Goal: Task Accomplishment & Management: Complete application form

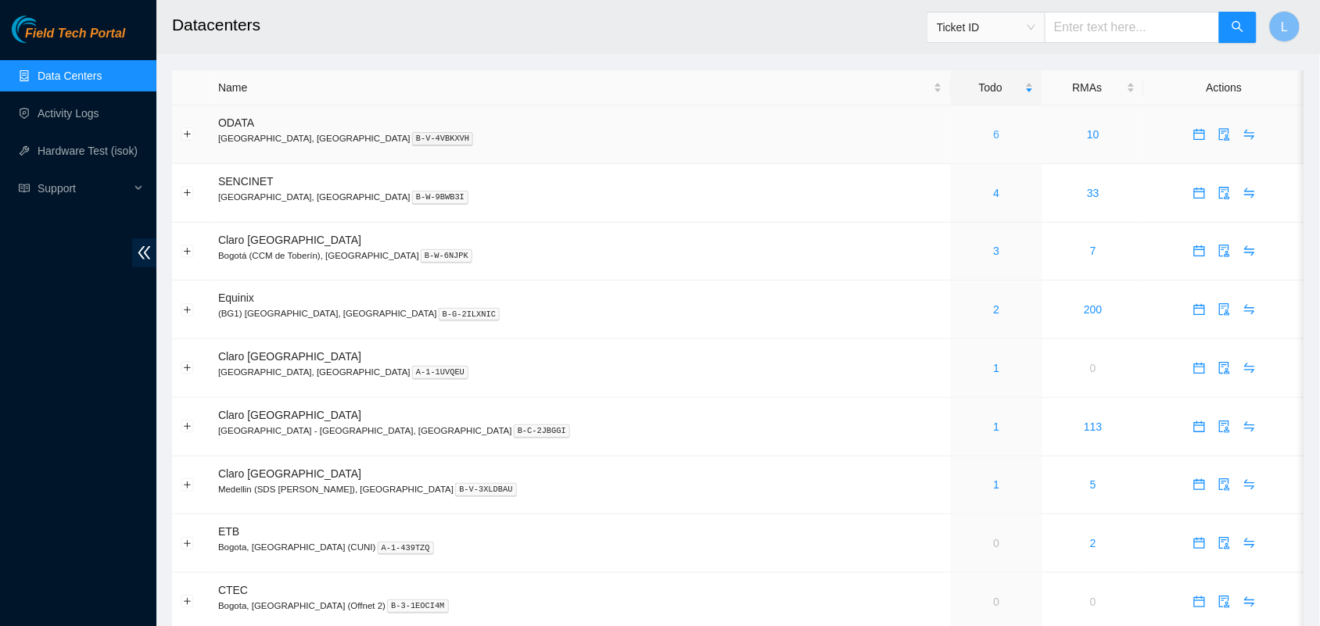
click at [994, 137] on link "6" at bounding box center [997, 134] width 6 height 13
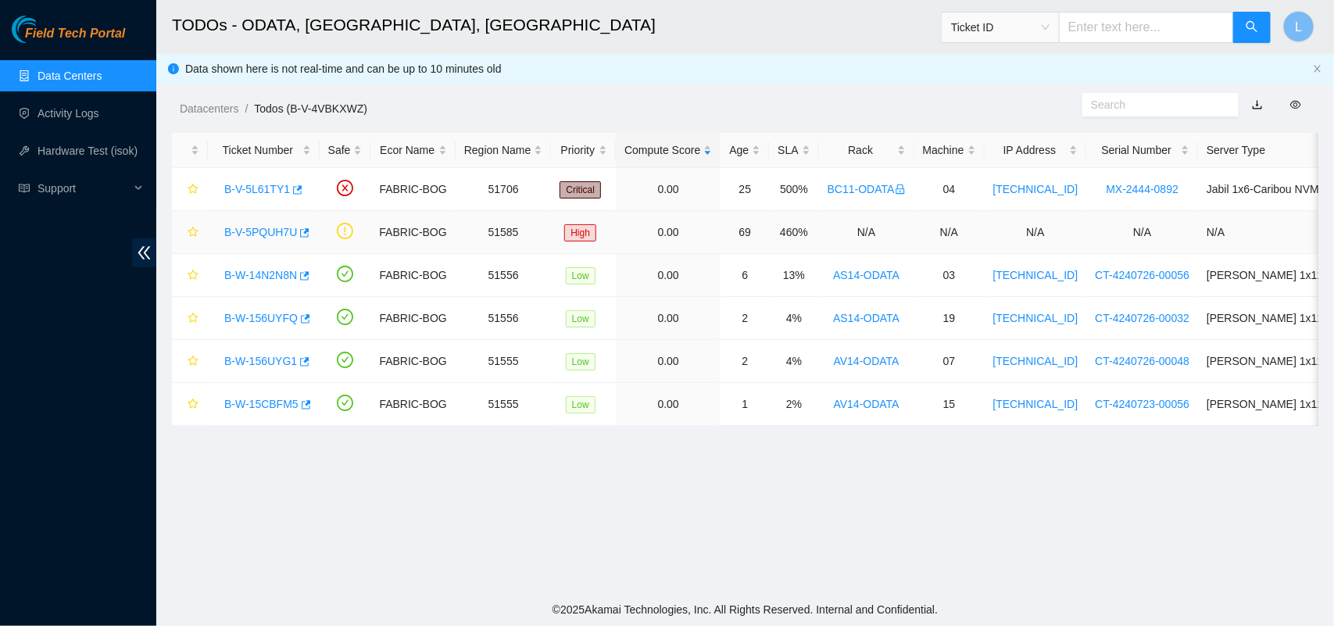
click at [270, 231] on link "B-V-5PQUH7U" at bounding box center [260, 232] width 73 height 13
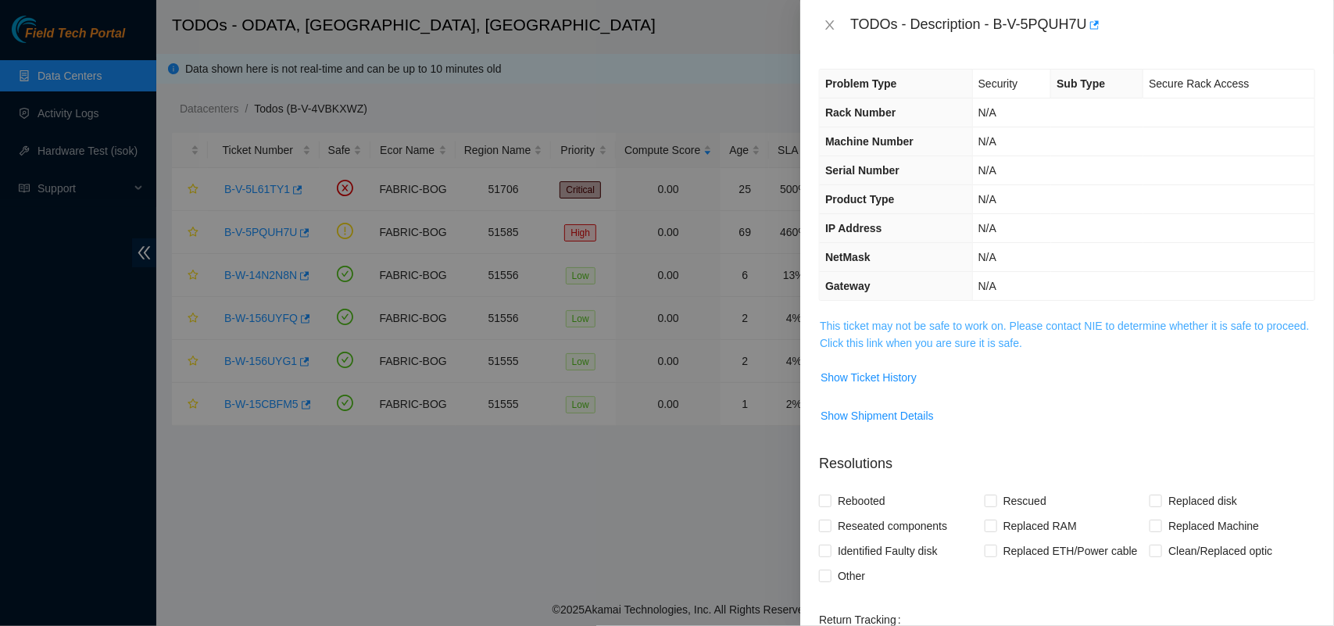
click at [907, 332] on link "This ticket may not be safe to work on. Please contact NIE to determine whether…" at bounding box center [1064, 335] width 489 height 30
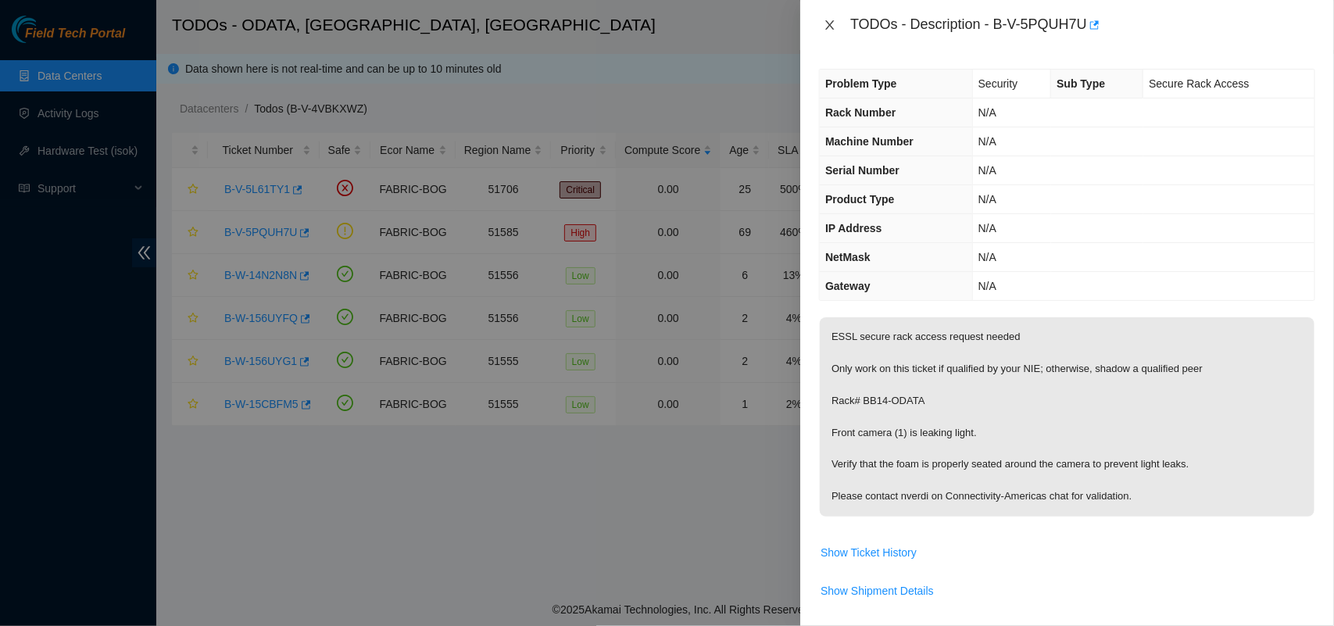
click at [836, 26] on icon "close" at bounding box center [830, 25] width 13 height 13
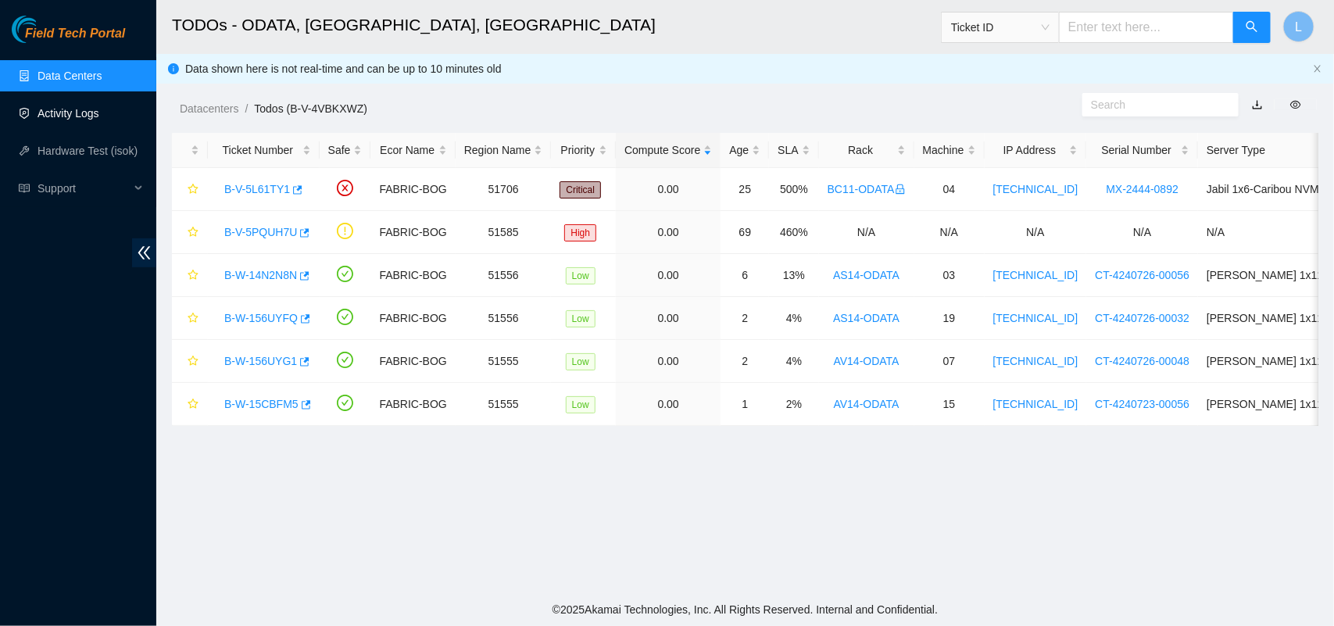
click at [84, 107] on link "Activity Logs" at bounding box center [69, 113] width 62 height 13
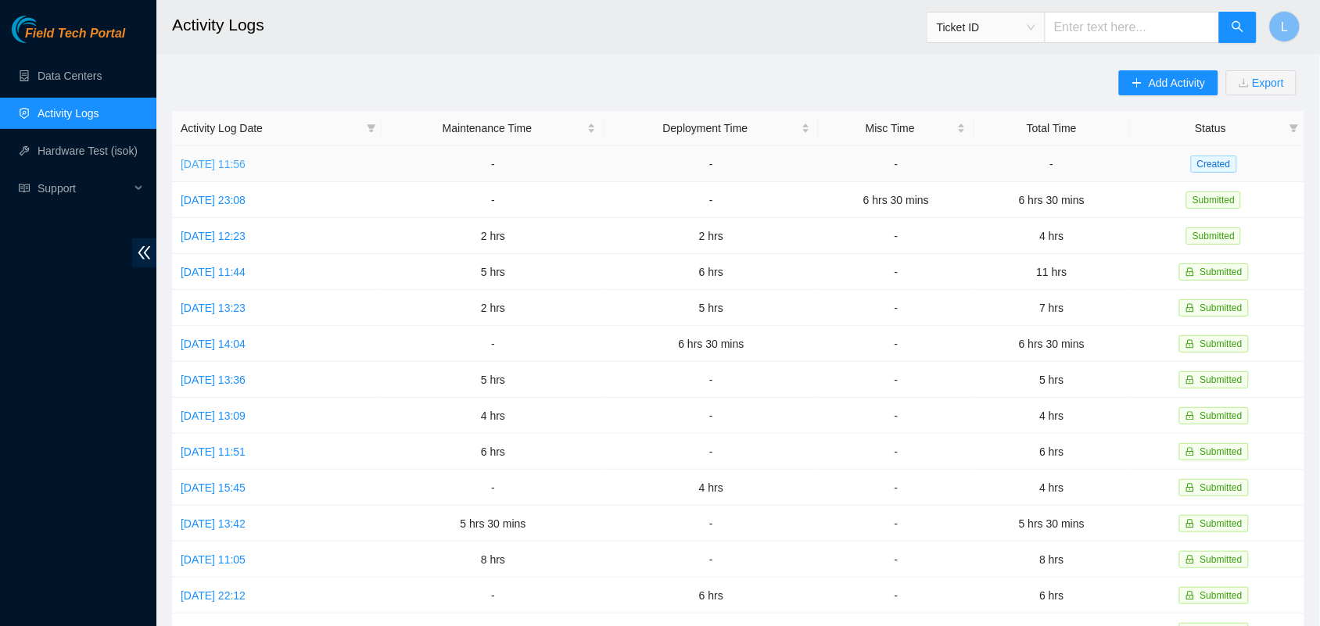
click at [231, 161] on link "[DATE] 11:56" at bounding box center [213, 164] width 65 height 13
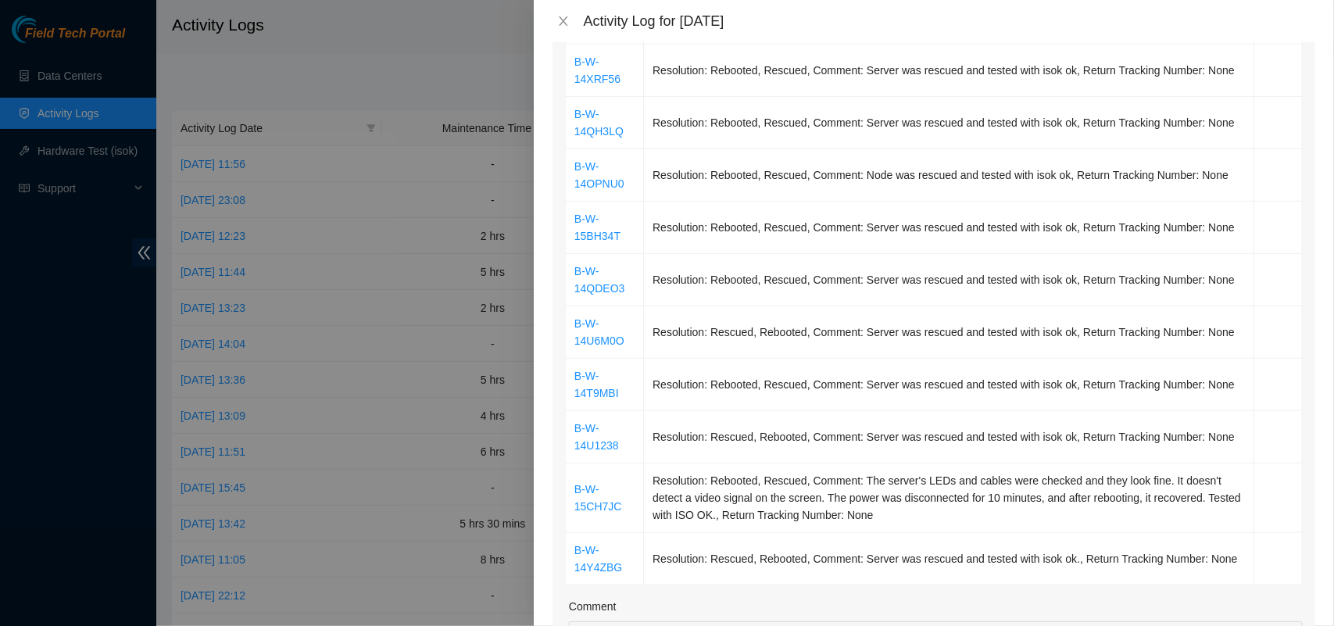
scroll to position [418, 0]
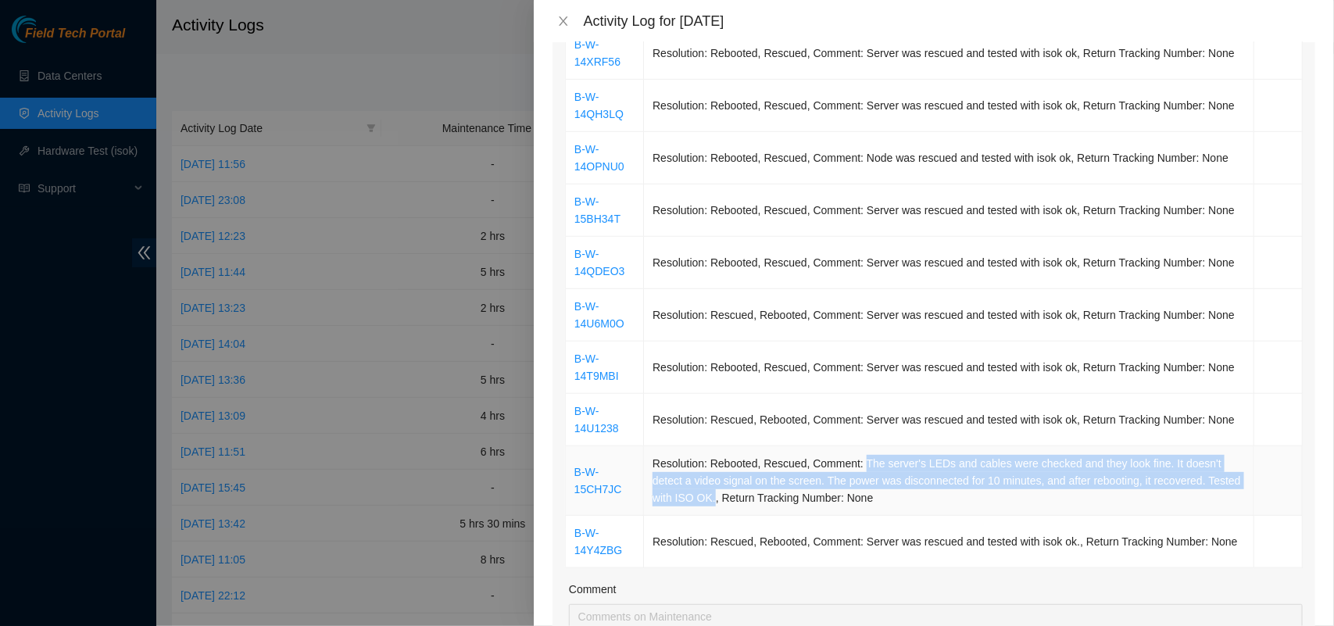
drag, startPoint x: 860, startPoint y: 466, endPoint x: 747, endPoint y: 514, distance: 123.0
click at [747, 514] on td "Resolution: Rebooted, Rescued, Comment: The server's LEDs and cables were check…" at bounding box center [949, 481] width 611 height 70
copy td "The server's LEDs and cables were checked and they look fine. It doesn't detect…"
click at [564, 21] on icon "close" at bounding box center [563, 20] width 9 height 9
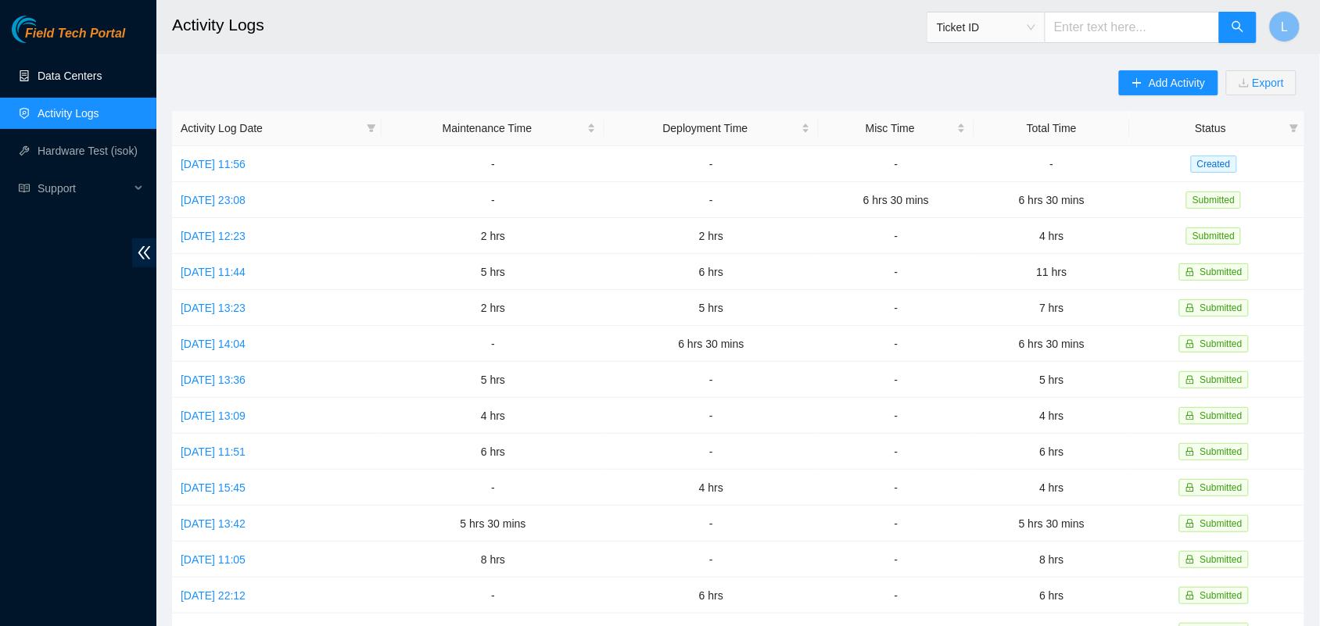
click at [73, 71] on link "Data Centers" at bounding box center [70, 76] width 64 height 13
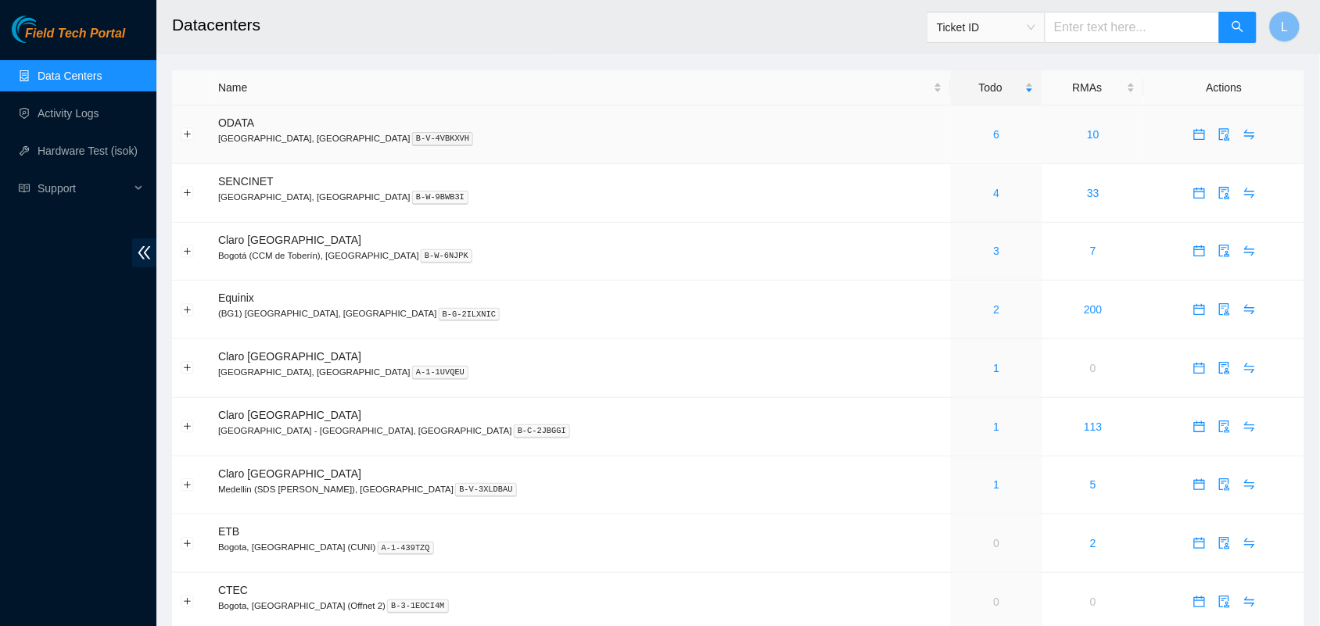
click at [959, 141] on div "6" at bounding box center [996, 134] width 74 height 17
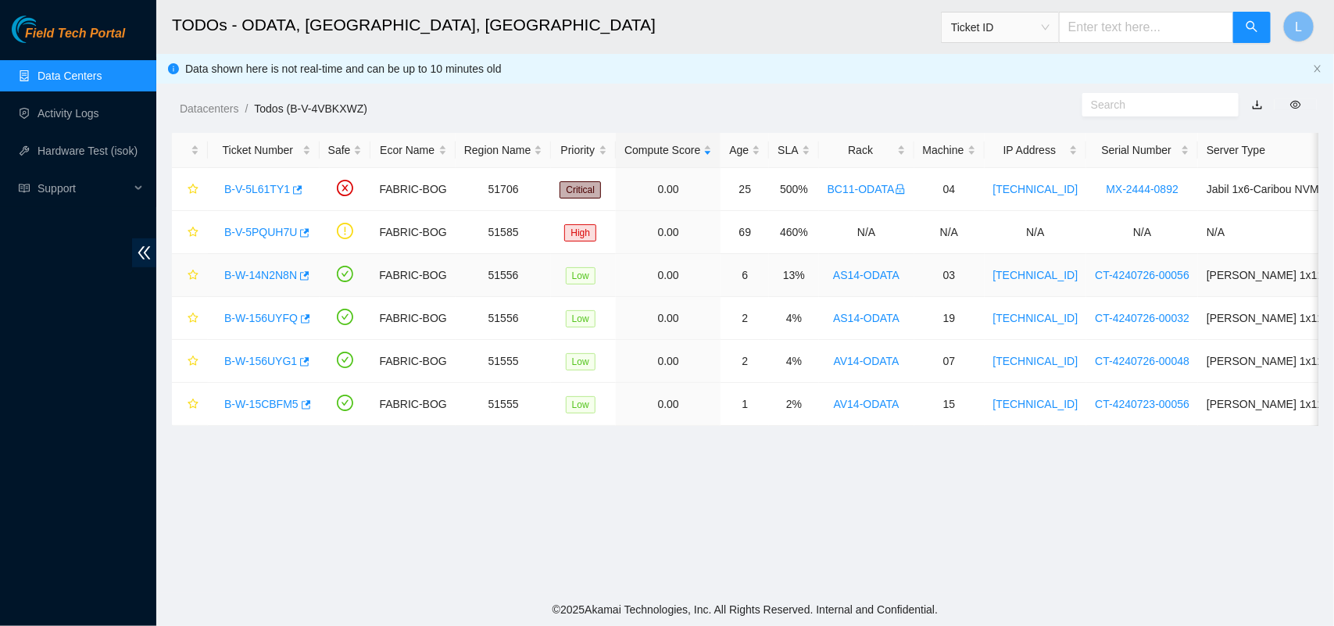
click at [236, 281] on link "B-W-14N2N8N" at bounding box center [260, 275] width 73 height 13
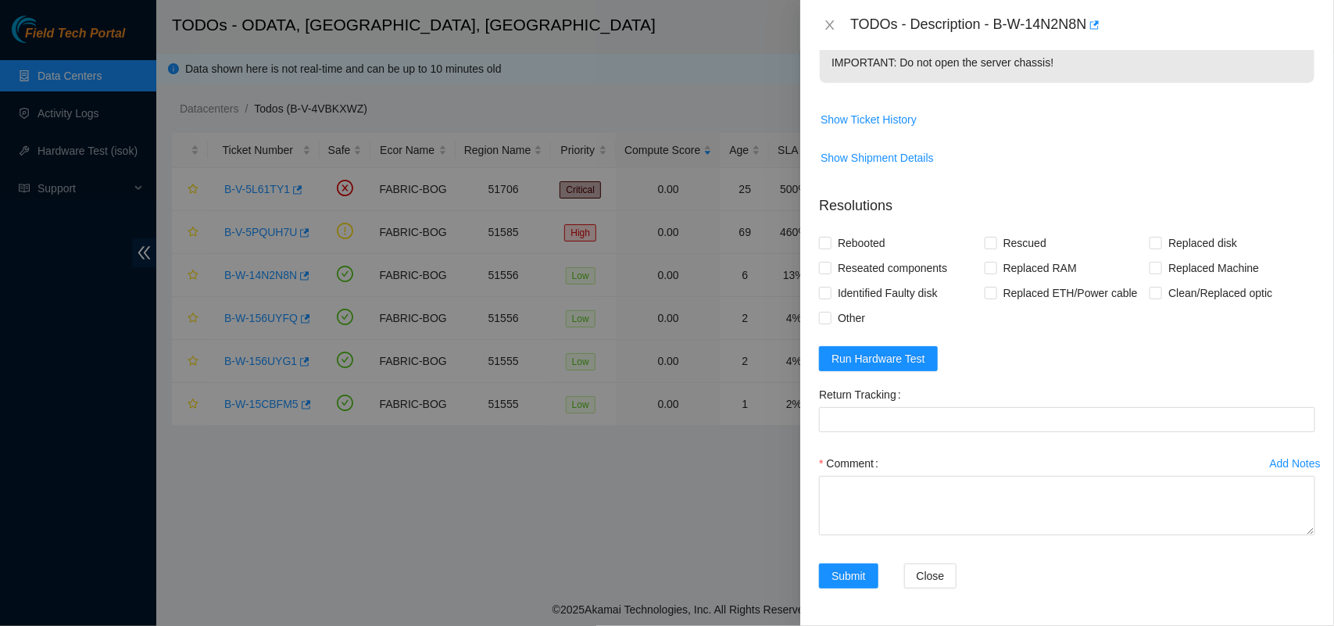
scroll to position [878, 0]
click at [900, 360] on span "Run Hardware Test" at bounding box center [879, 358] width 94 height 17
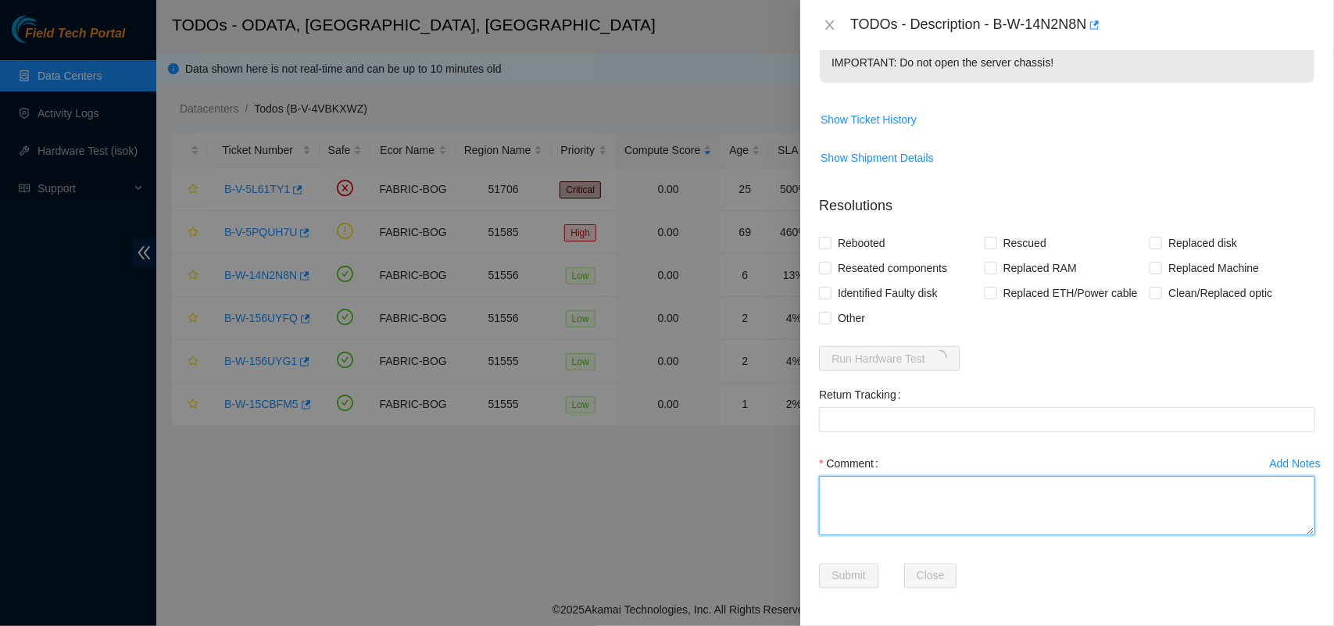
click at [893, 512] on textarea "Comment" at bounding box center [1067, 505] width 496 height 59
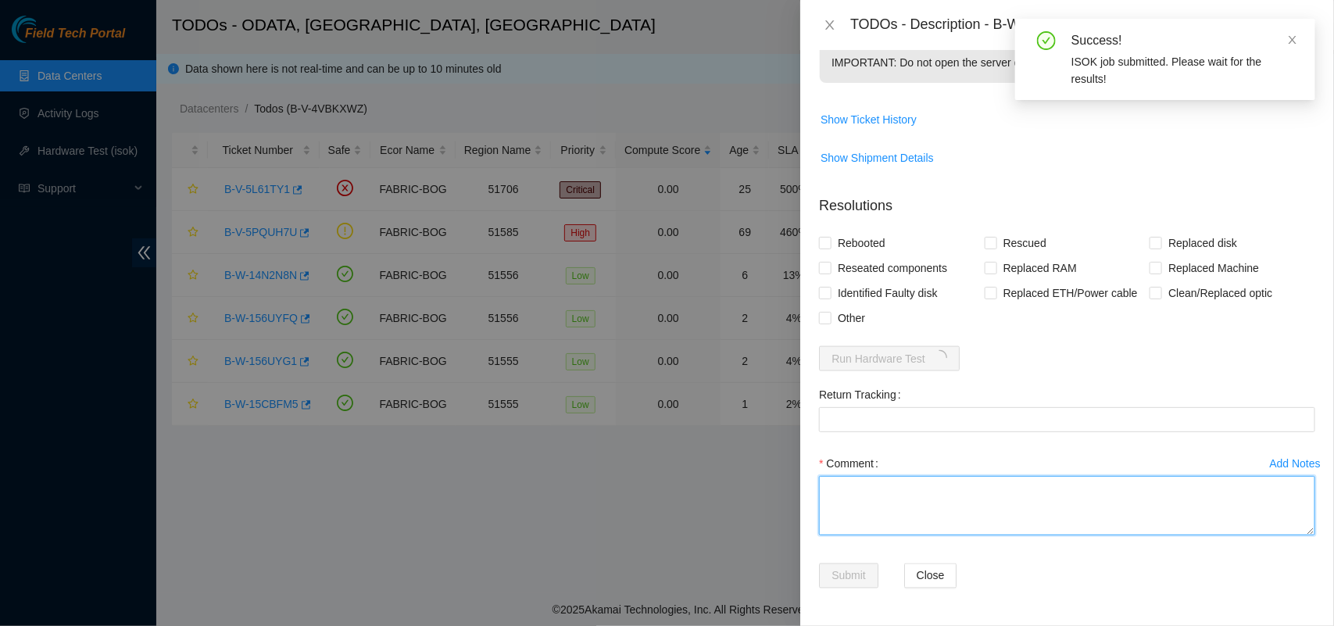
paste textarea "The server's LEDs and cables were checked and they look fine. It doesn't detect…"
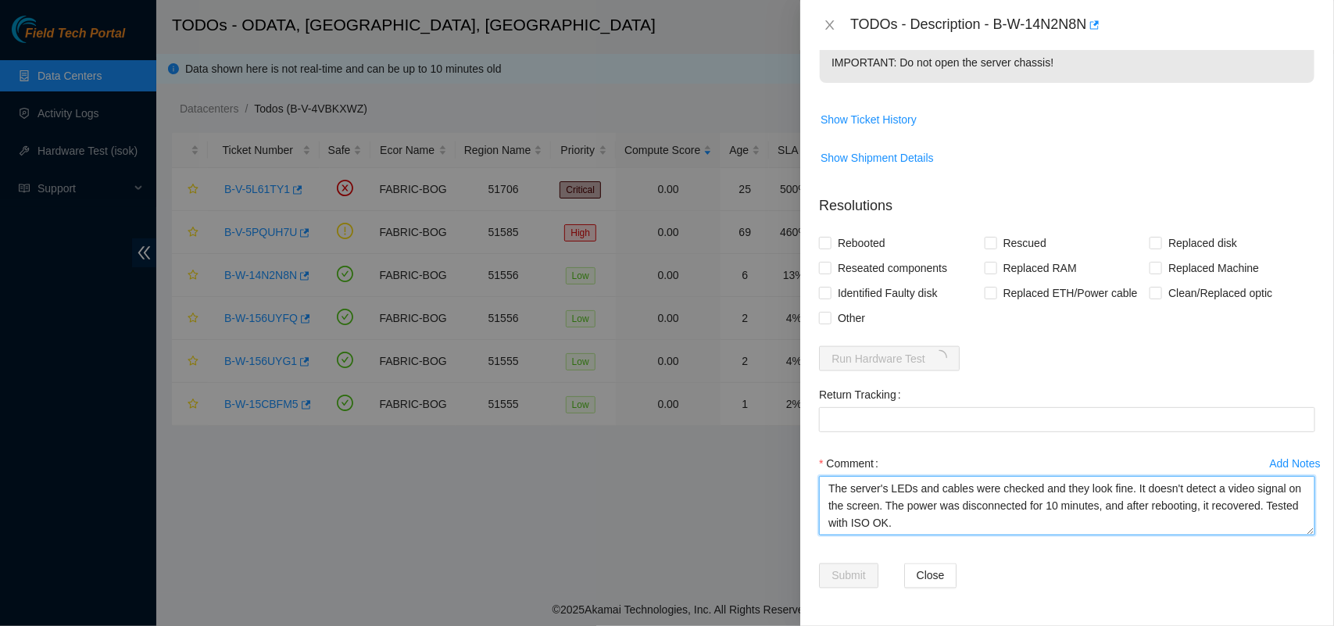
click at [901, 522] on textarea "The server's LEDs and cables were checked and they look fine. It doesn't detect…" at bounding box center [1067, 505] width 496 height 59
drag, startPoint x: 971, startPoint y: 528, endPoint x: 717, endPoint y: 432, distance: 271.6
click at [717, 432] on div "TODOs - Description - B-W-14N2N8N Problem Type Hardware Sub Type Tier 1 Rack Nu…" at bounding box center [667, 313] width 1334 height 626
type textarea "The server's LEDs and cables were checked and they look fine. It doesn't detect…"
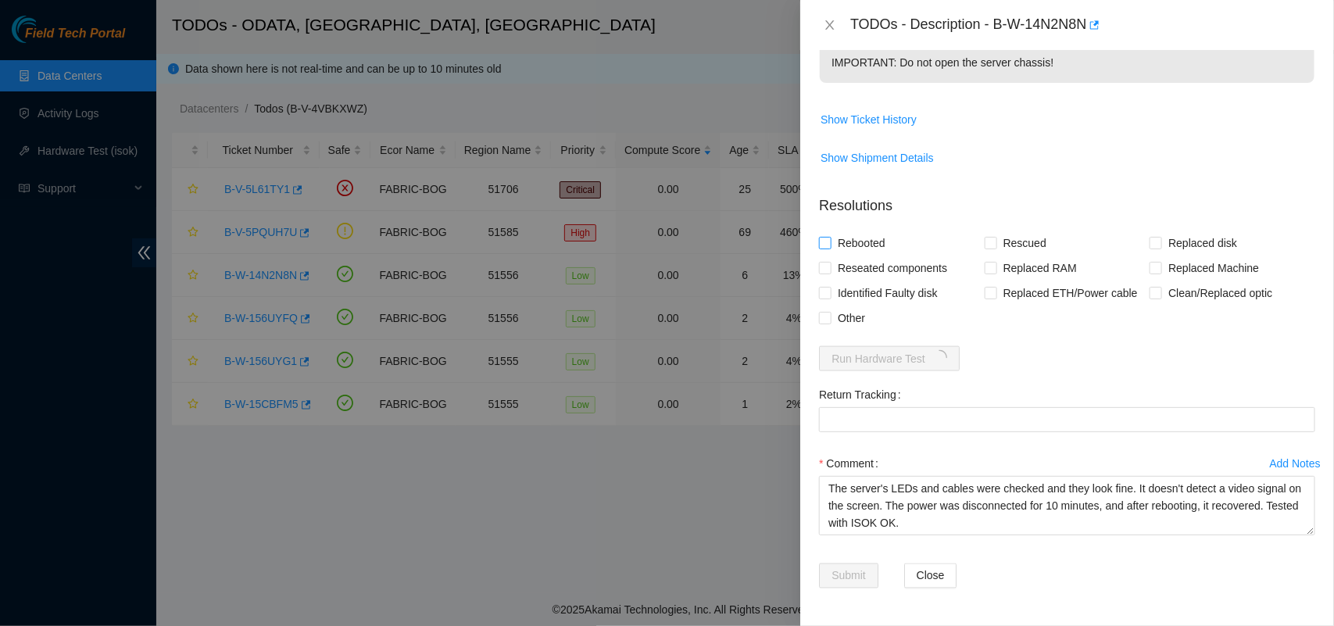
click at [830, 249] on span at bounding box center [825, 243] width 13 height 13
click at [830, 248] on input "Rebooted" at bounding box center [824, 242] width 11 height 11
checkbox input "true"
click at [986, 241] on input "Rescued" at bounding box center [990, 242] width 11 height 11
checkbox input "true"
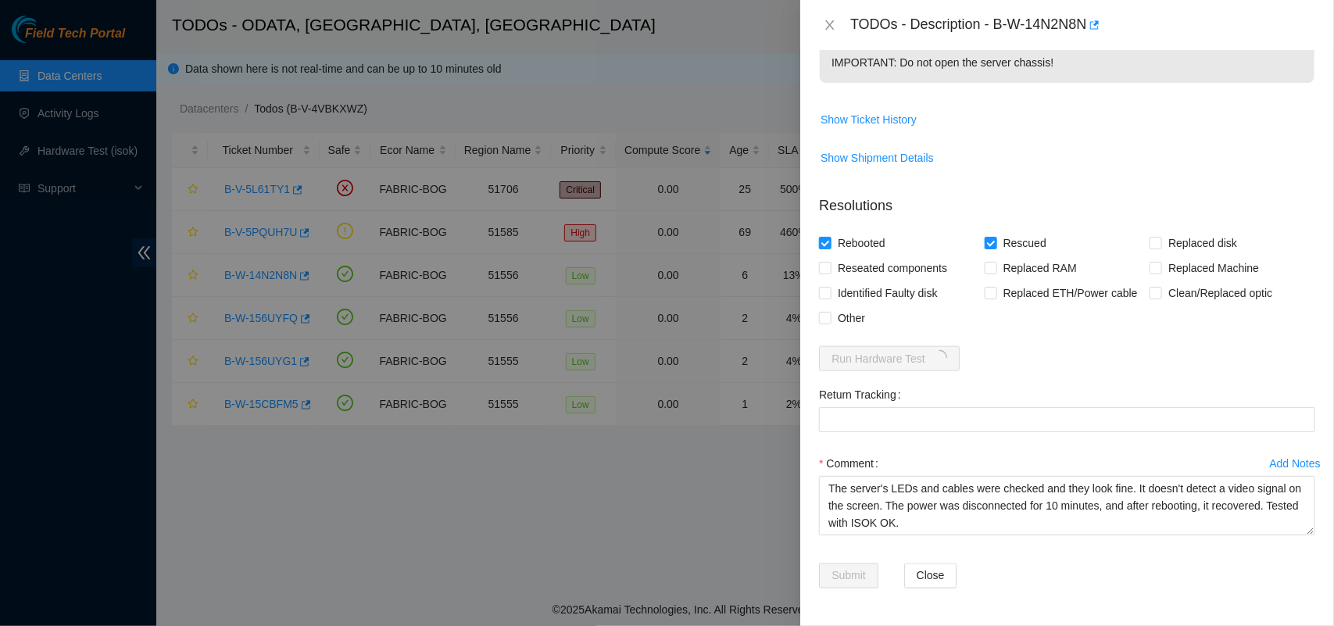
drag, startPoint x: 1231, startPoint y: 130, endPoint x: 1224, endPoint y: 113, distance: 17.9
click at [1231, 130] on span "Show Ticket History" at bounding box center [1067, 119] width 495 height 25
click at [1224, 113] on span "Show Ticket History" at bounding box center [1067, 119] width 495 height 25
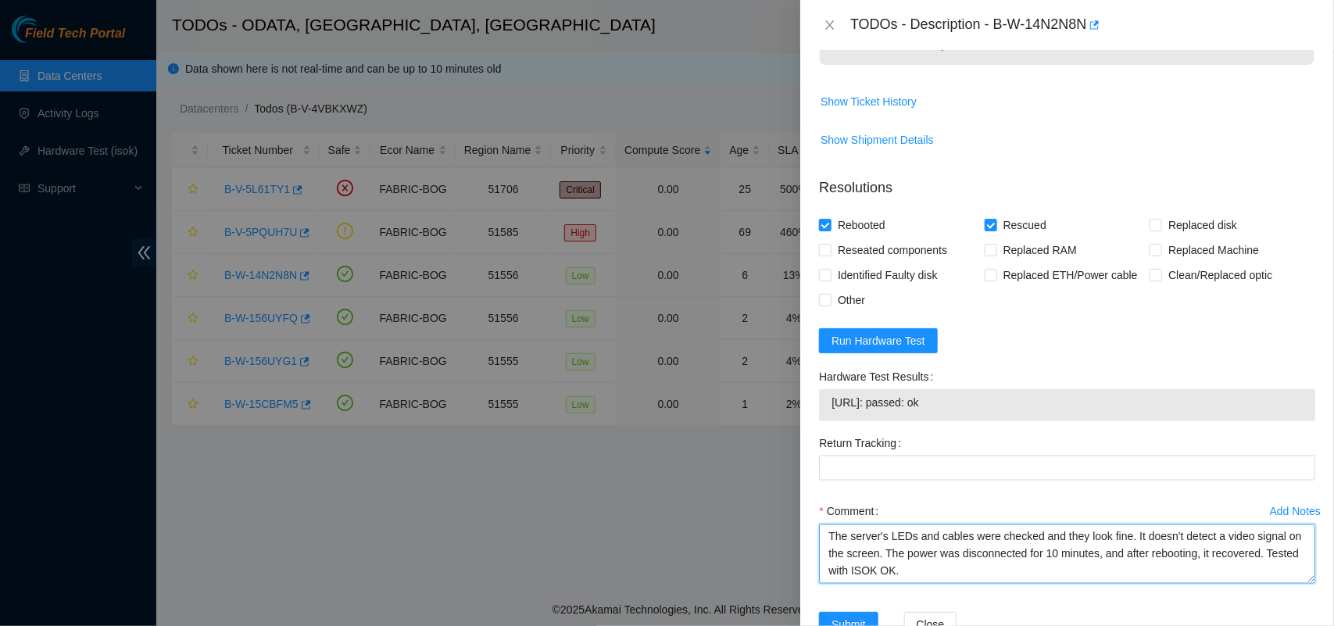
drag, startPoint x: 942, startPoint y: 596, endPoint x: 805, endPoint y: 557, distance: 142.5
click at [805, 557] on div "Problem Type Hardware Sub Type Tier 1 Rack Number AS14-ODATA Machine Number 03 …" at bounding box center [1067, 338] width 534 height 576
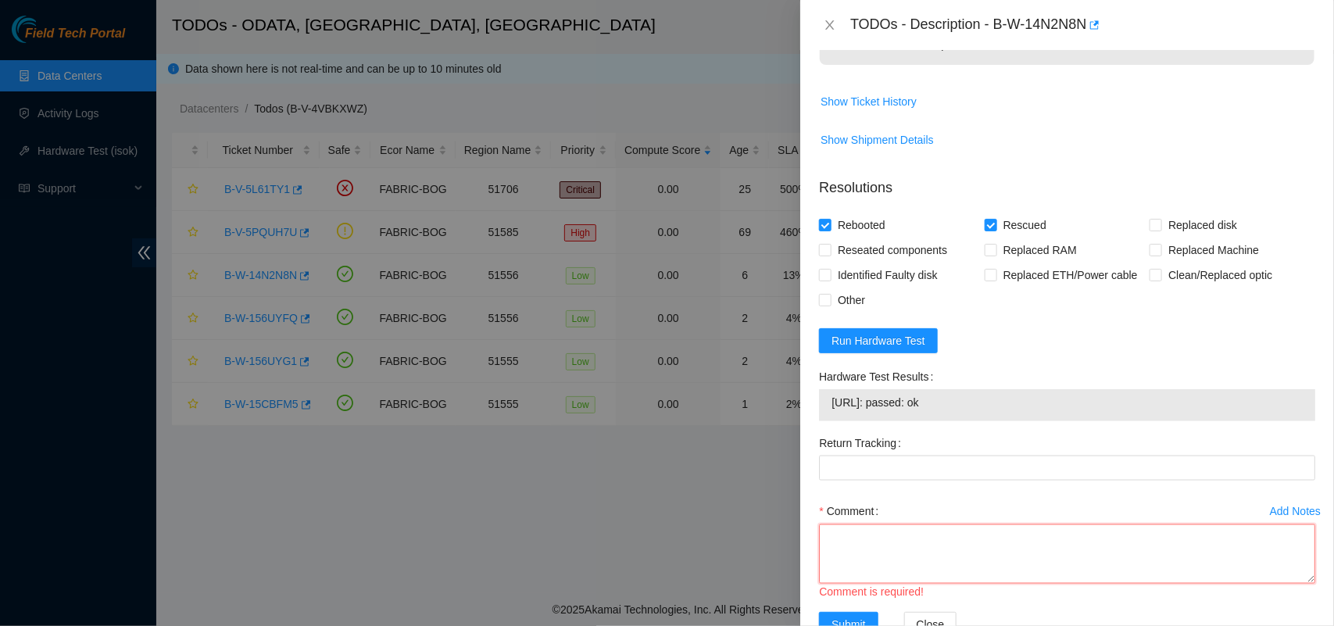
click at [1003, 557] on textarea "Comment" at bounding box center [1067, 554] width 496 height 59
paste textarea "The server's LEDs and cables were checked and are fine. The screen displays "Sh…"
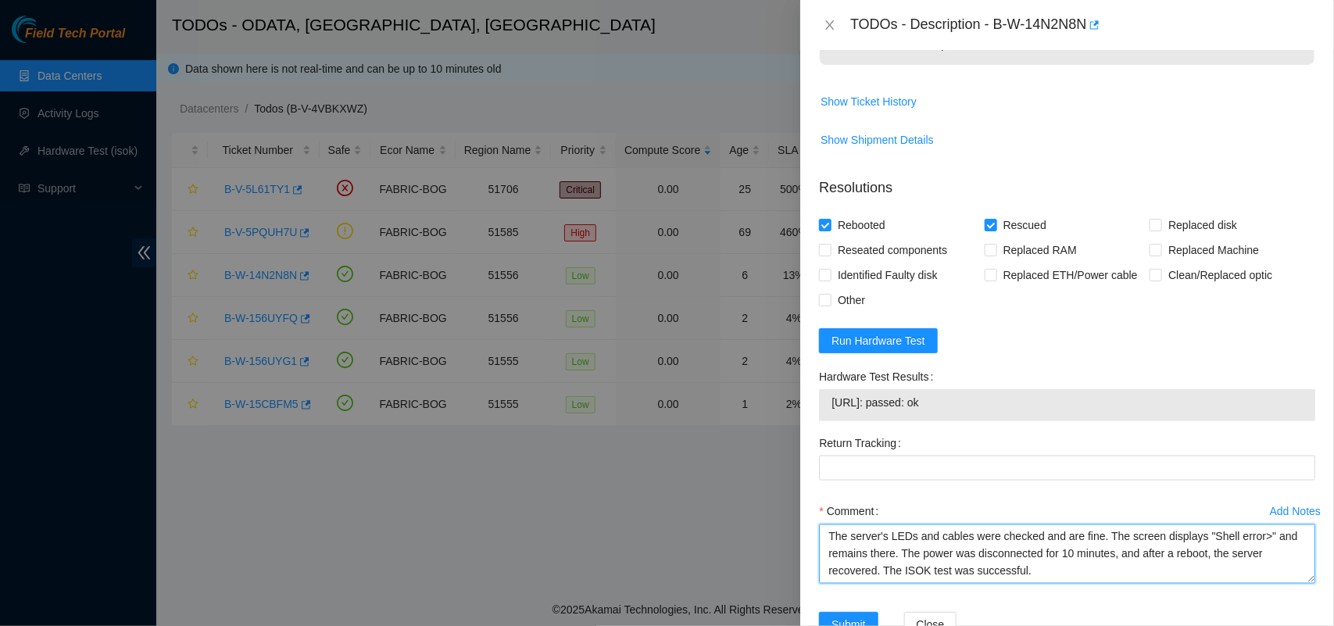
type textarea "The server's LEDs and cables were checked and are fine. The screen displays "Sh…"
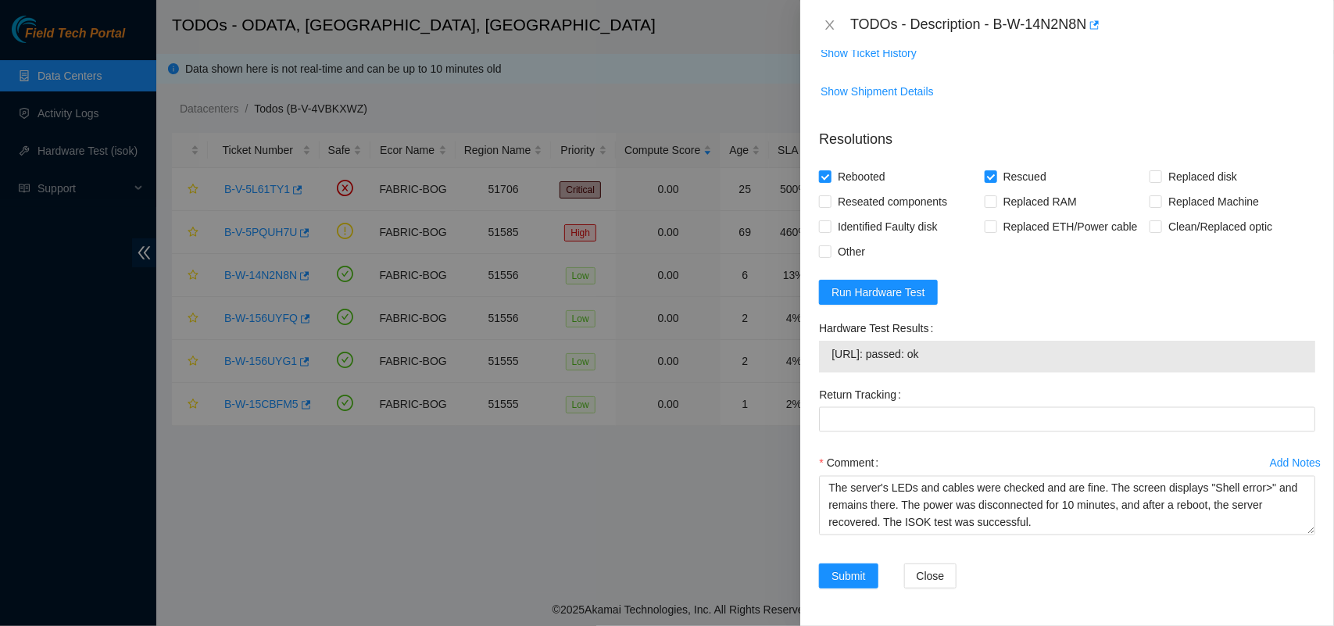
scroll to position [944, 0]
click at [854, 575] on span "Submit" at bounding box center [849, 576] width 34 height 17
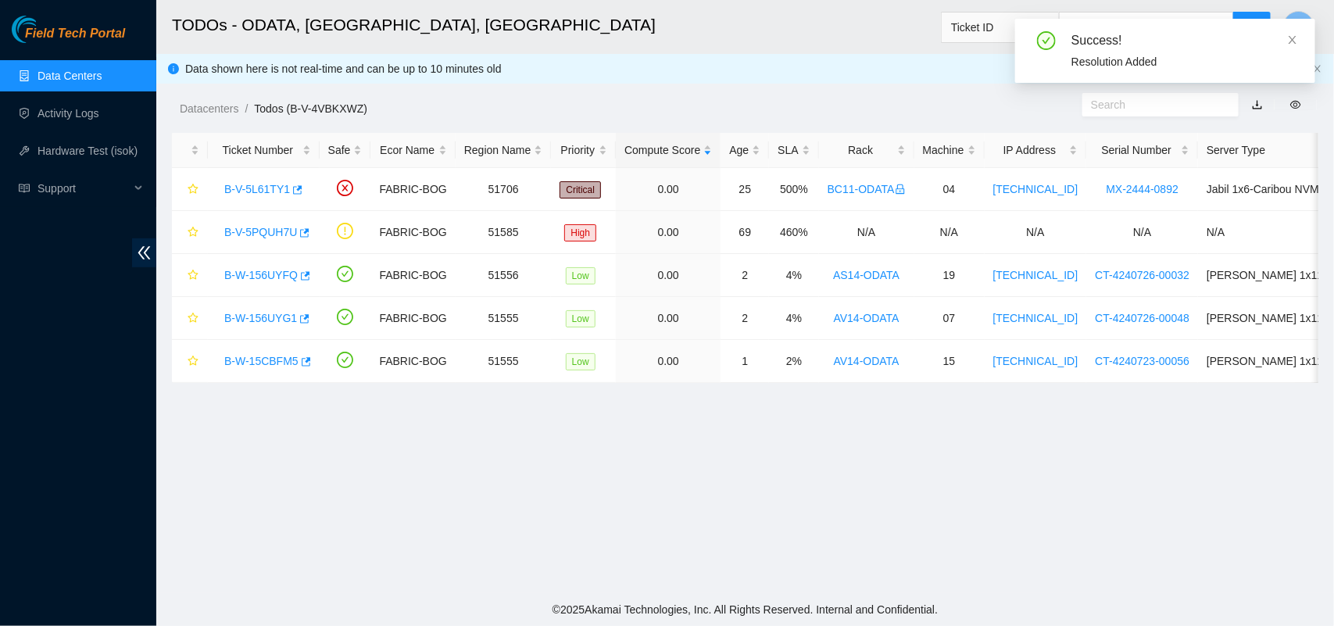
scroll to position [366, 0]
click at [244, 270] on link "B-W-156UYFQ" at bounding box center [260, 275] width 73 height 13
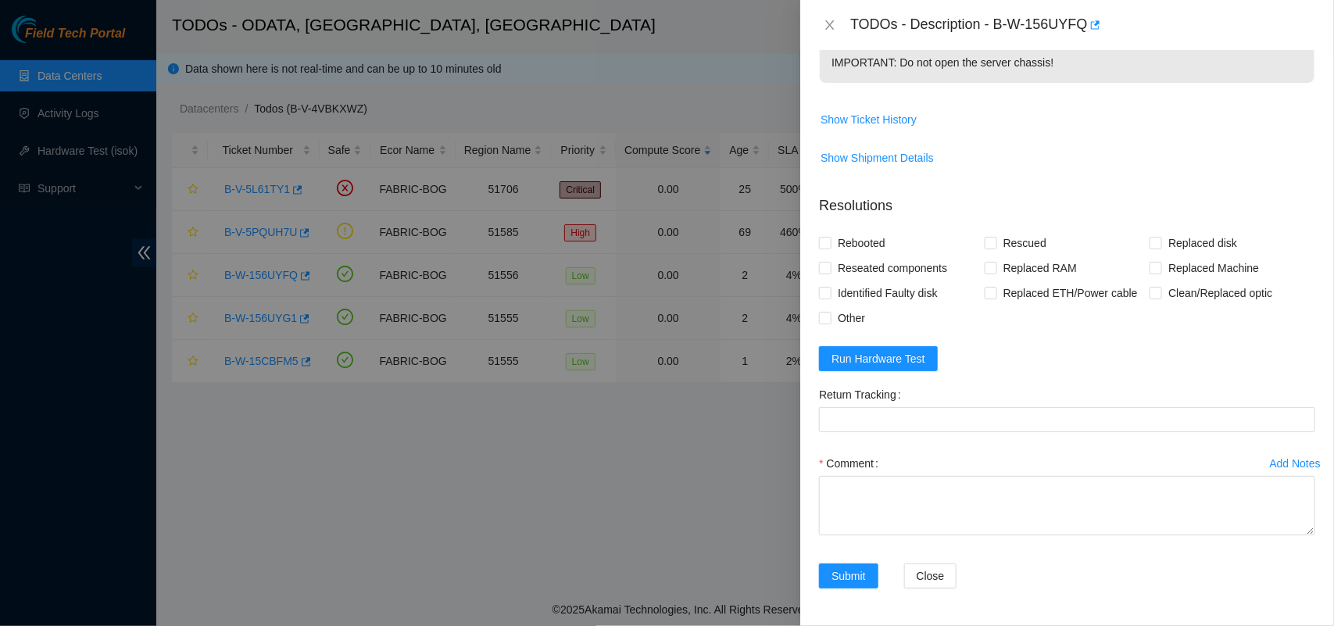
scroll to position [862, 0]
click at [841, 367] on span "Run Hardware Test" at bounding box center [879, 358] width 94 height 17
click at [822, 248] on input "Rebooted" at bounding box center [824, 242] width 11 height 11
checkbox input "true"
click at [985, 248] on input "Rescued" at bounding box center [990, 242] width 11 height 11
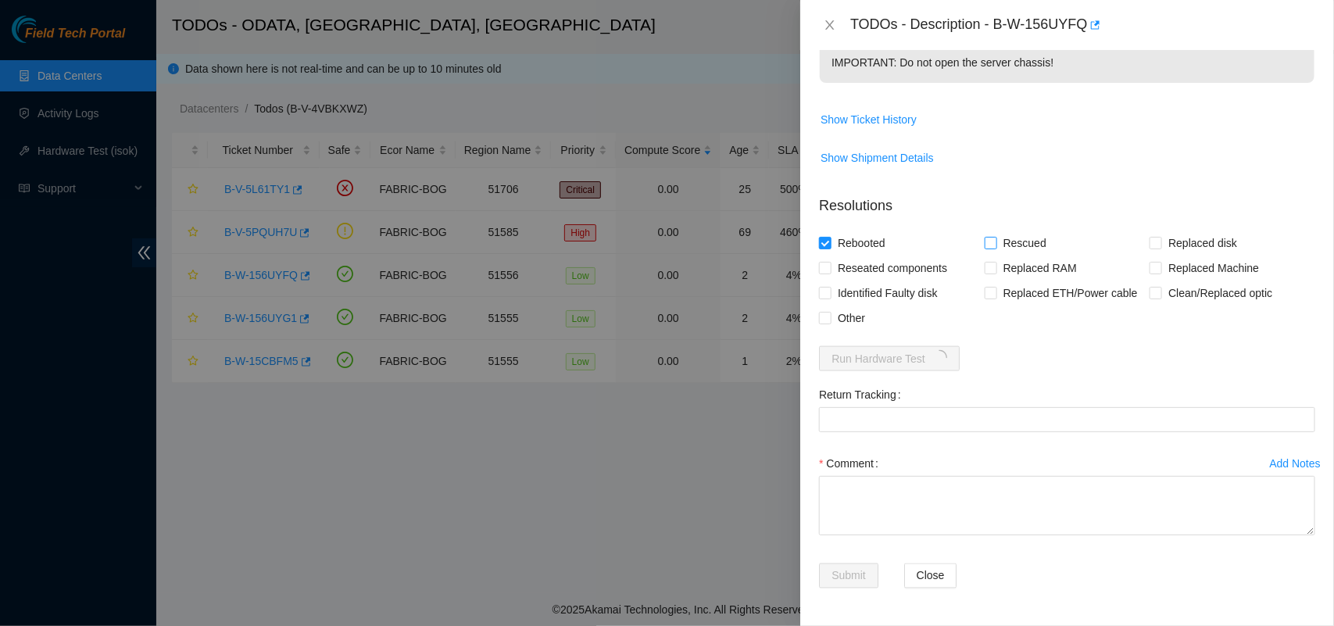
checkbox input "true"
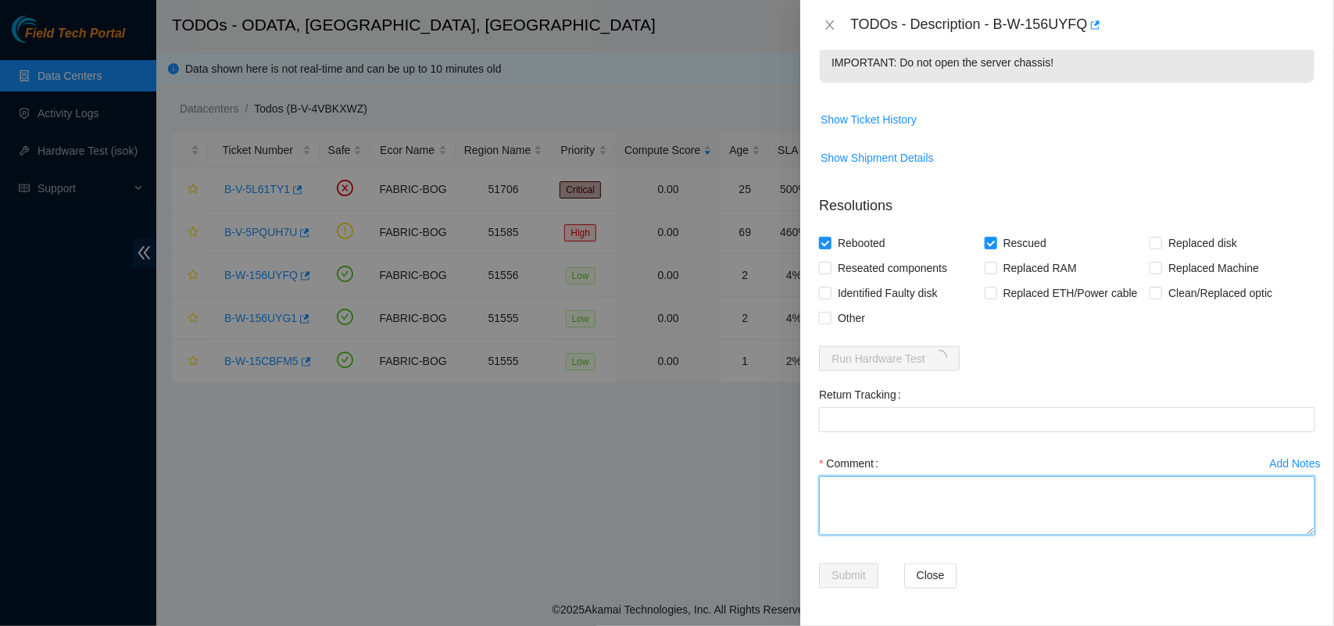
click at [879, 532] on textarea "Comment" at bounding box center [1067, 505] width 496 height 59
paste textarea "The server's LEDs and cables were checked and are fine. The screen displays "Sh…"
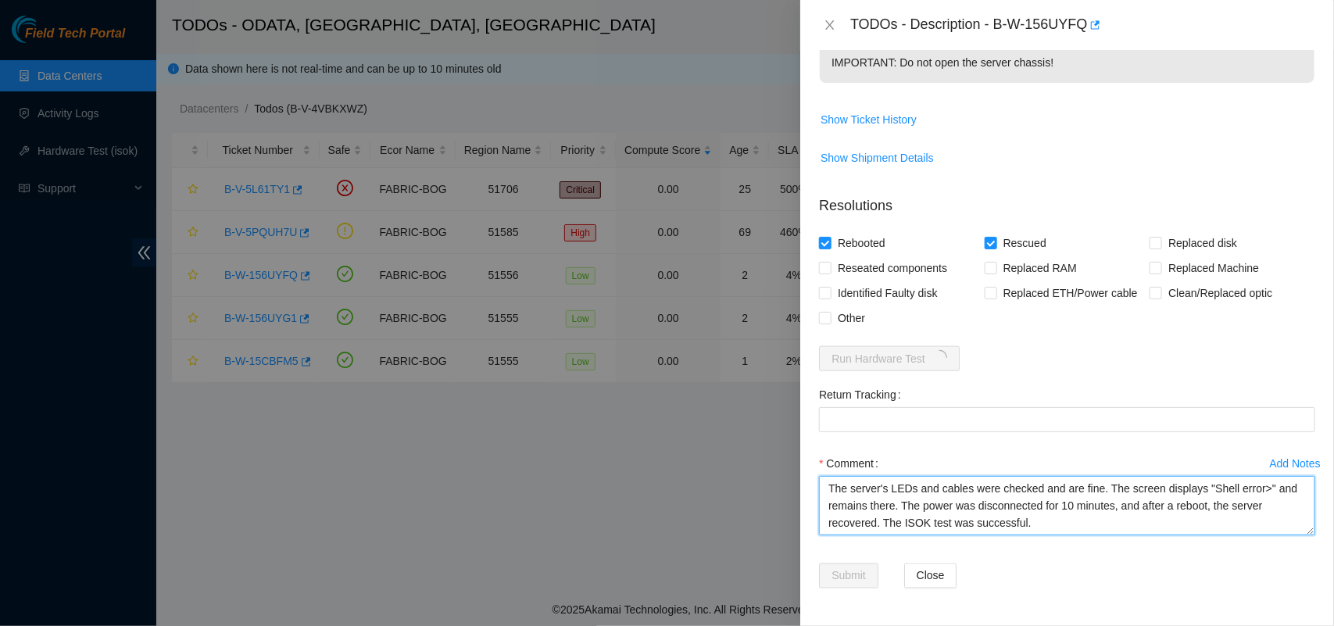
type textarea "The server's LEDs and cables were checked and are fine. The screen displays "Sh…"
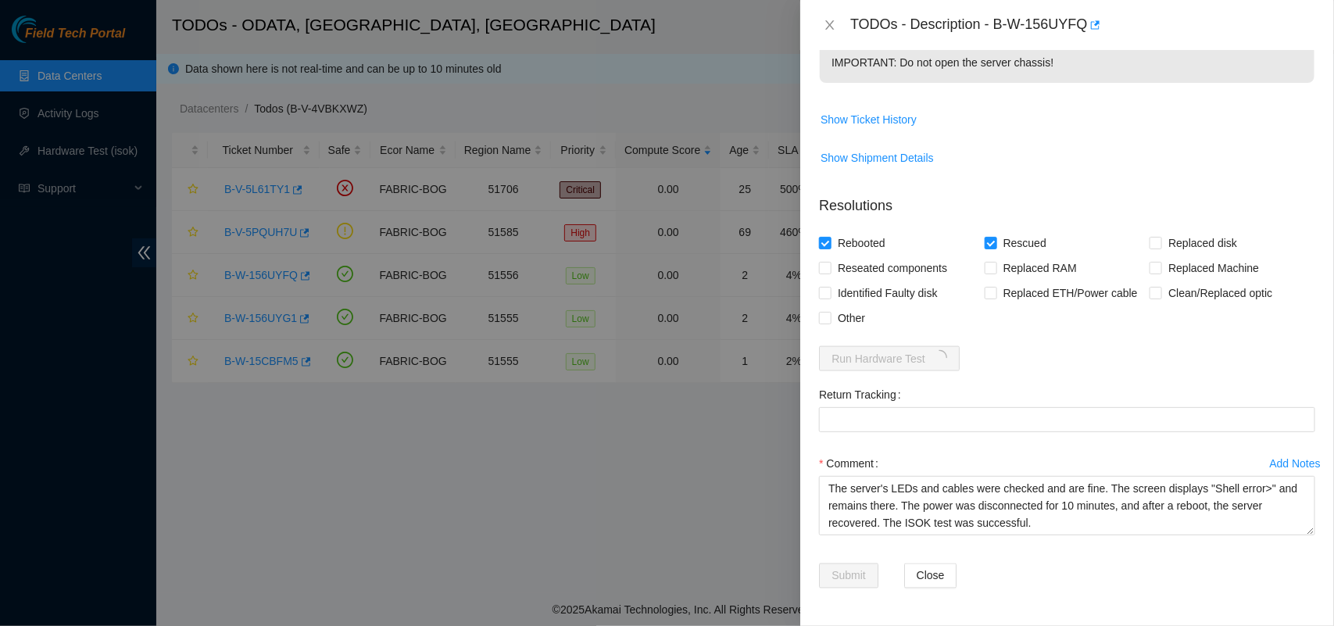
scroll to position [878, 0]
click at [1064, 589] on div "Submit Close" at bounding box center [1067, 586] width 509 height 44
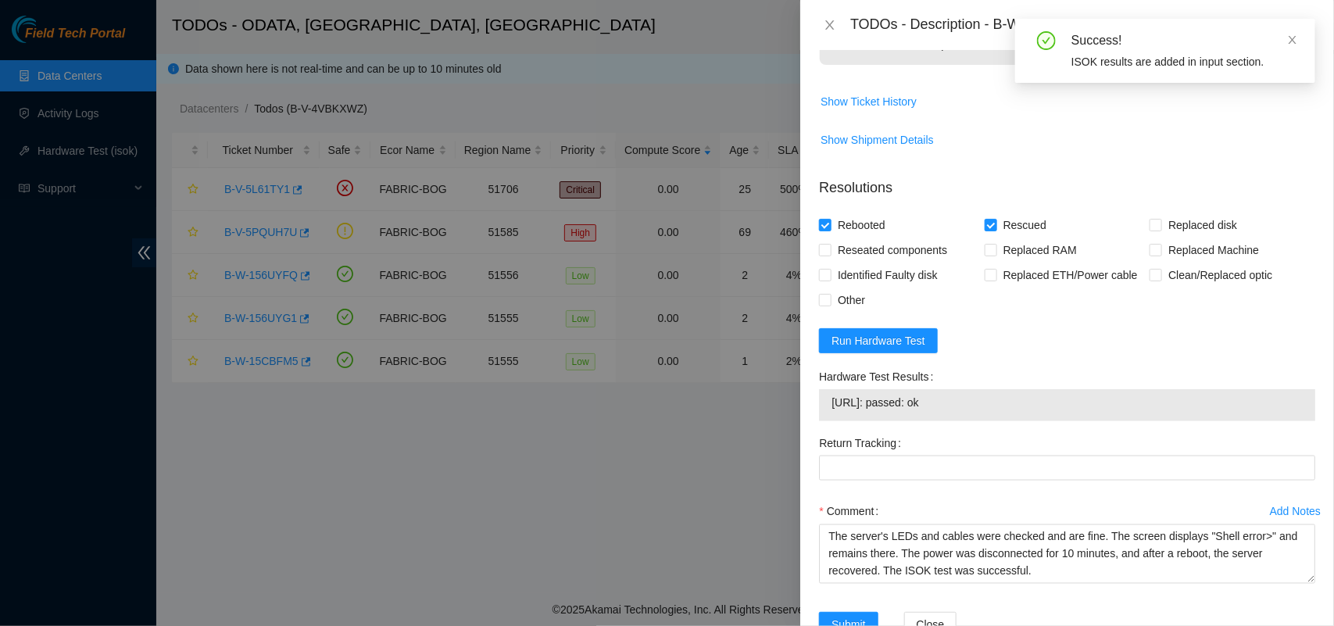
scroll to position [944, 0]
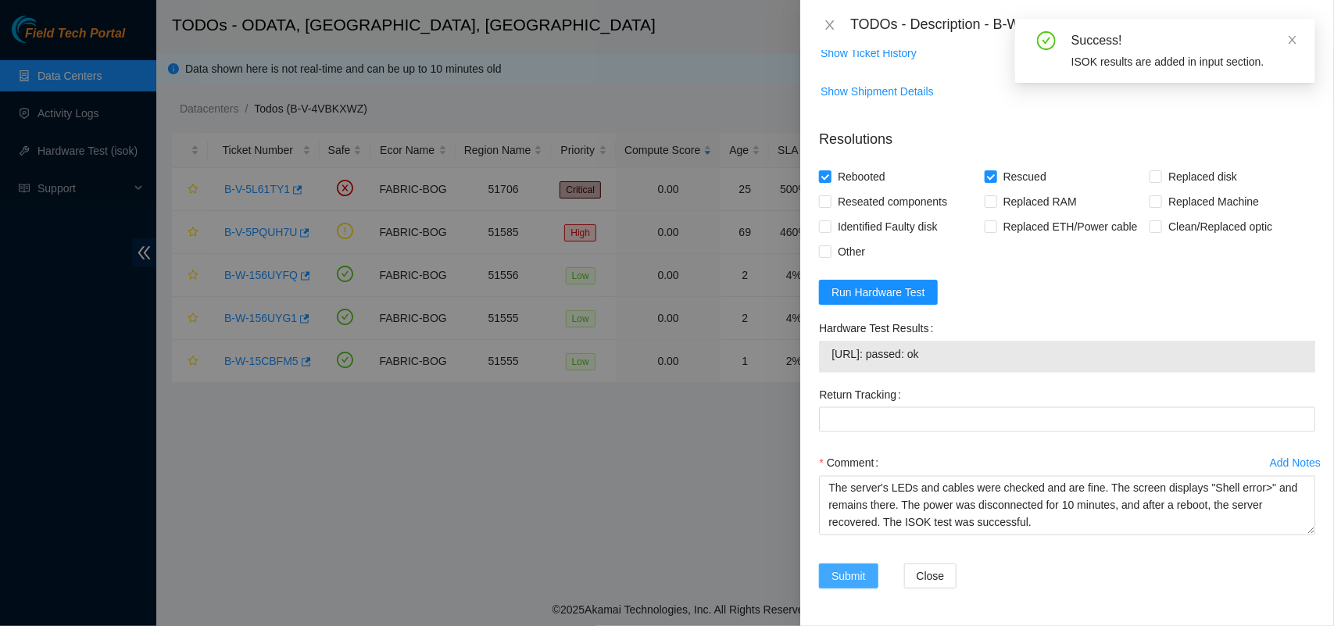
click at [839, 581] on span "Submit" at bounding box center [849, 576] width 34 height 17
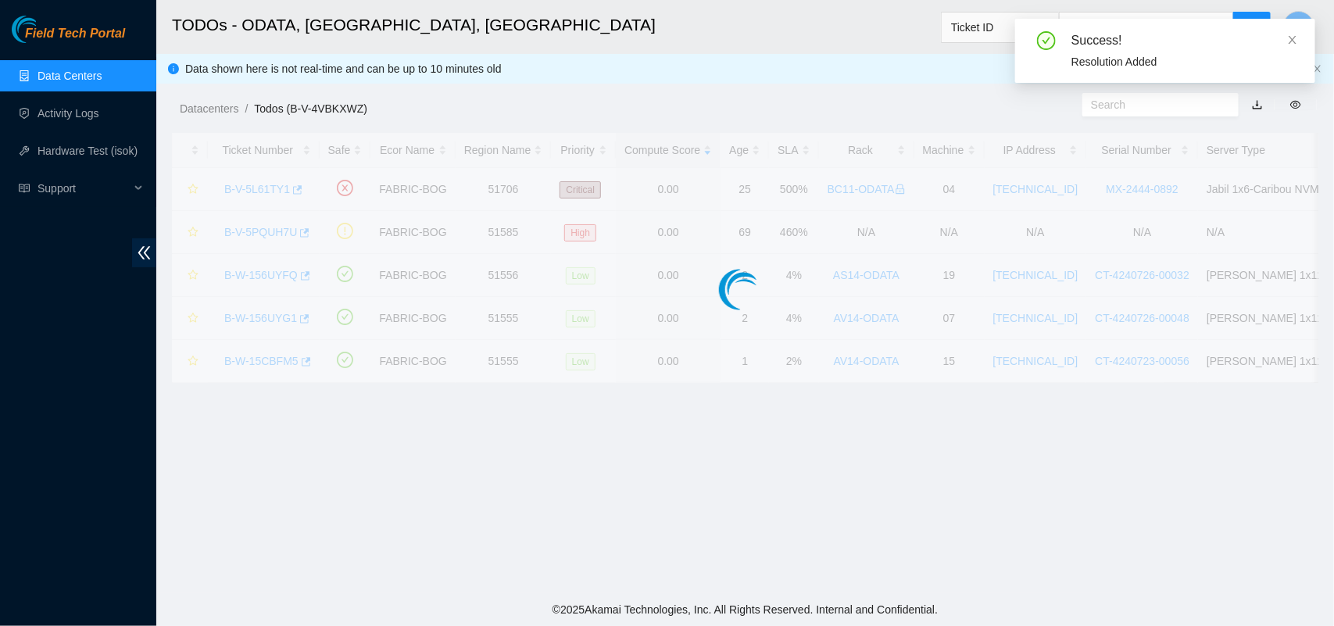
scroll to position [366, 0]
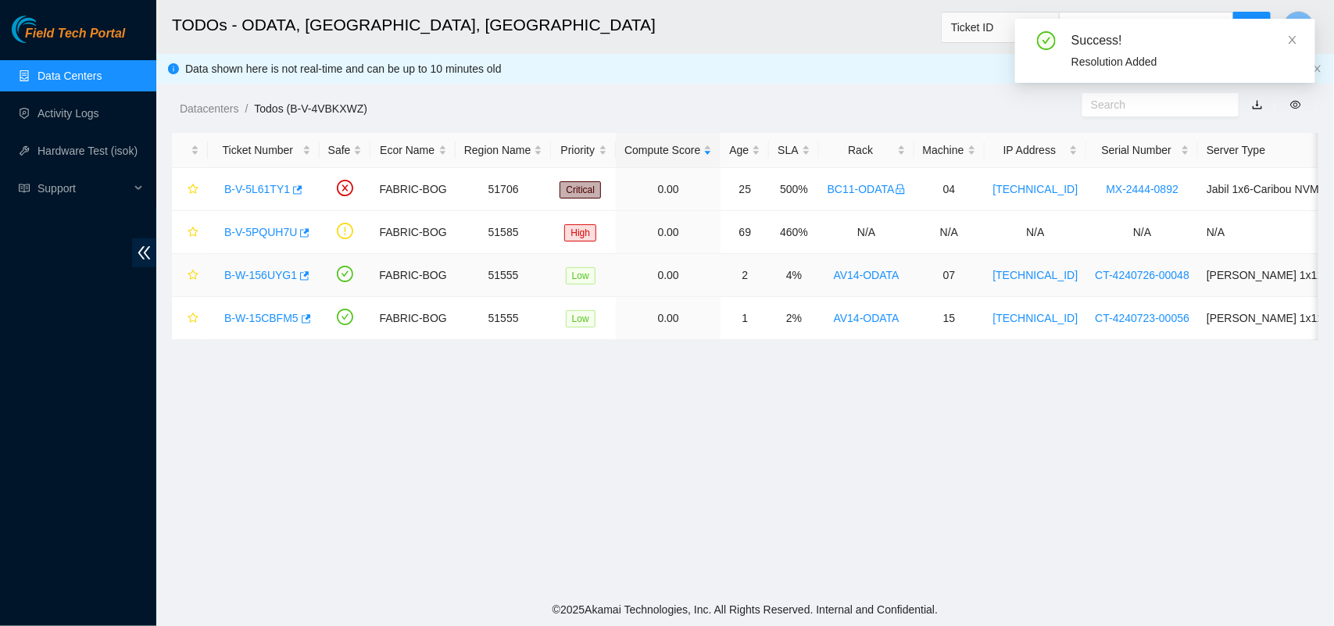
click at [255, 278] on link "B-W-156UYG1" at bounding box center [260, 275] width 73 height 13
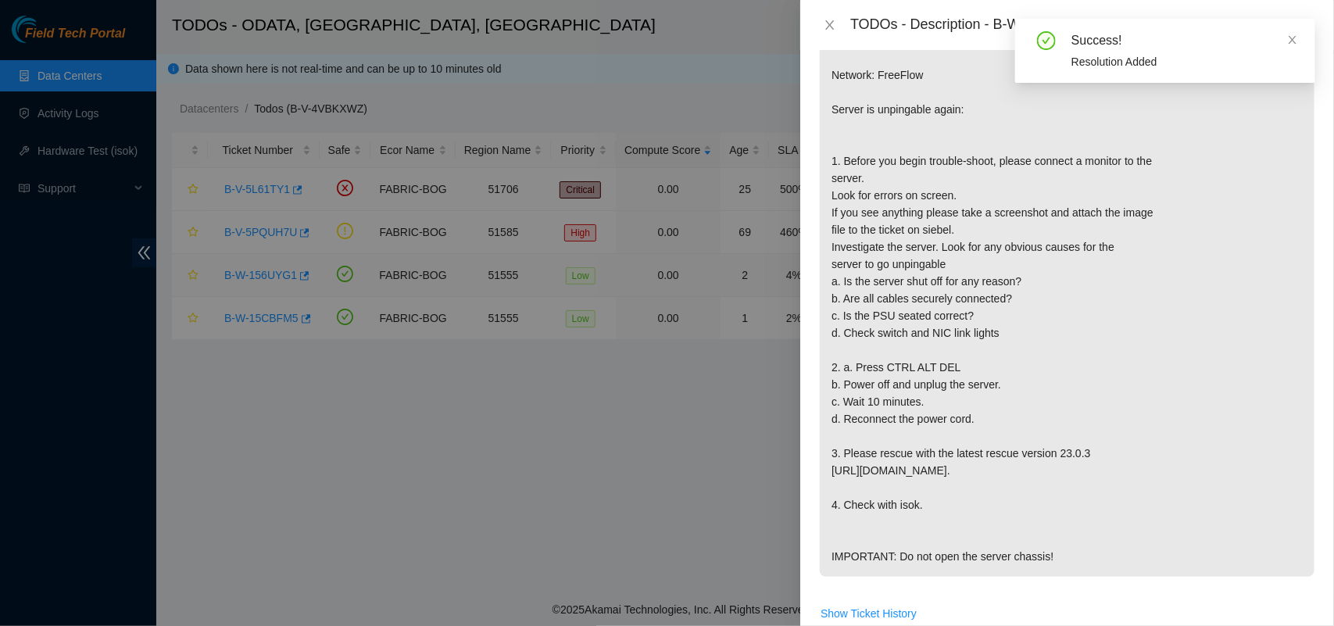
scroll to position [878, 0]
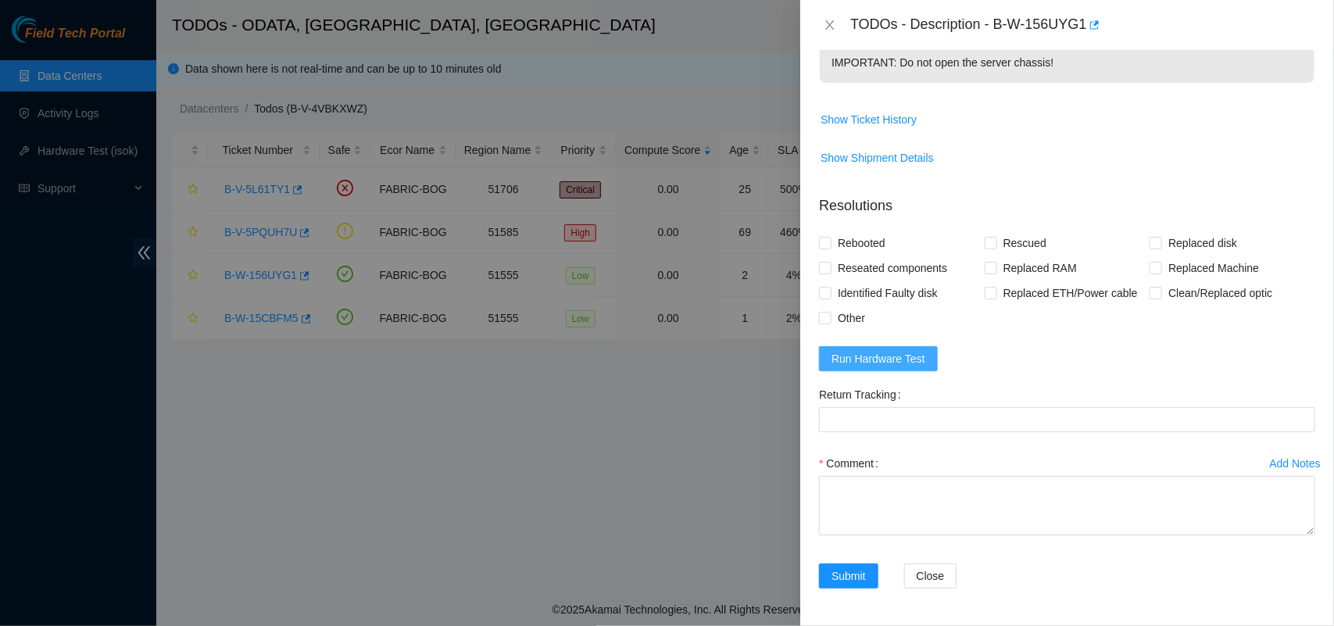
click at [868, 366] on span "Run Hardware Test" at bounding box center [879, 358] width 94 height 17
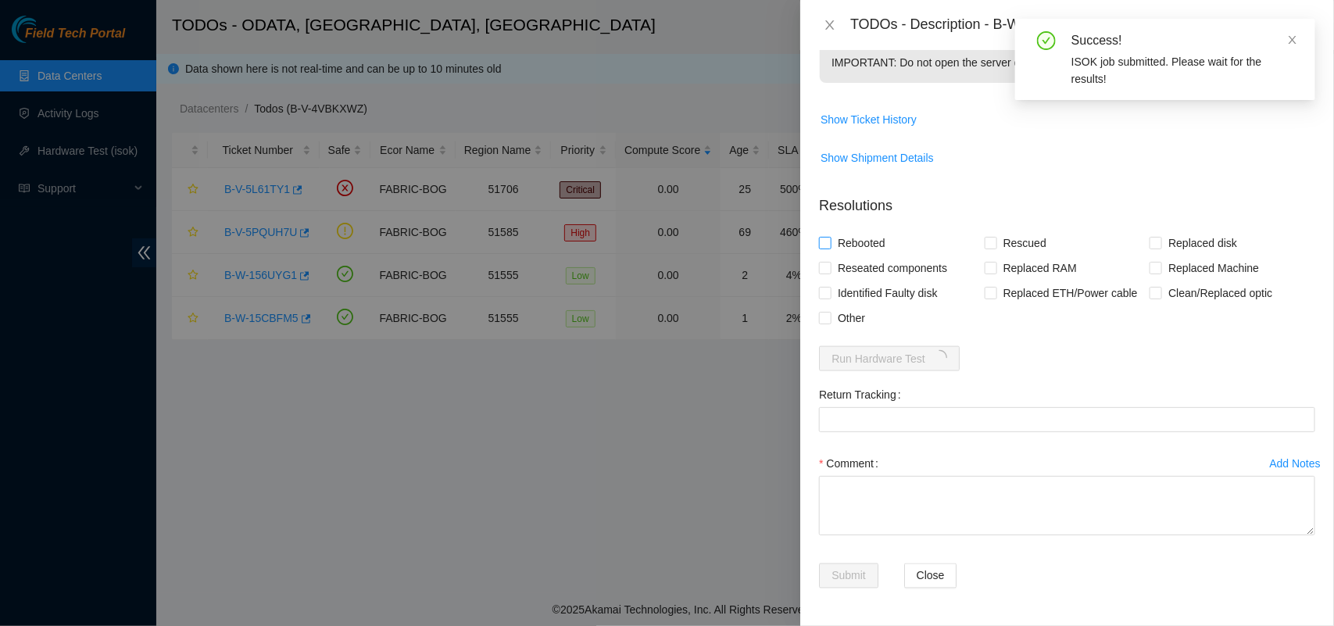
click at [826, 245] on input "Rebooted" at bounding box center [824, 242] width 11 height 11
checkbox input "true"
click at [985, 245] on input "Rescued" at bounding box center [990, 242] width 11 height 11
checkbox input "true"
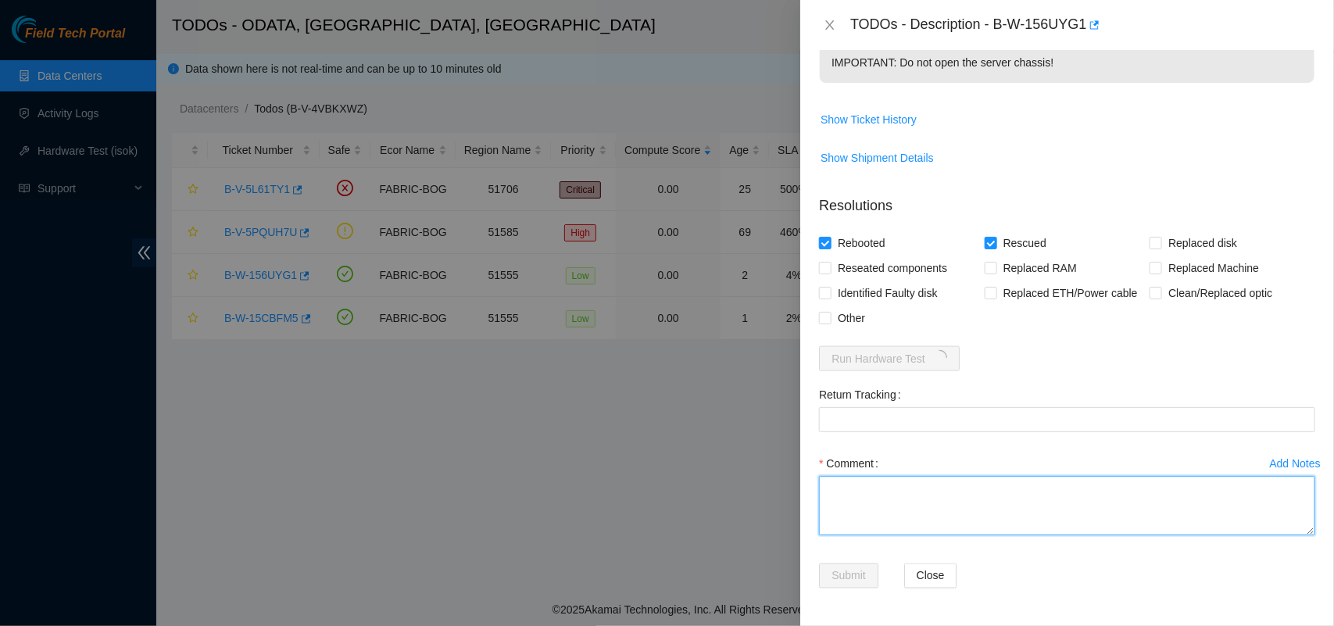
click at [1007, 489] on textarea "Comment" at bounding box center [1067, 505] width 496 height 59
paste textarea "The server's LEDs and cables were checked and are fine. The screen displays "Sh…"
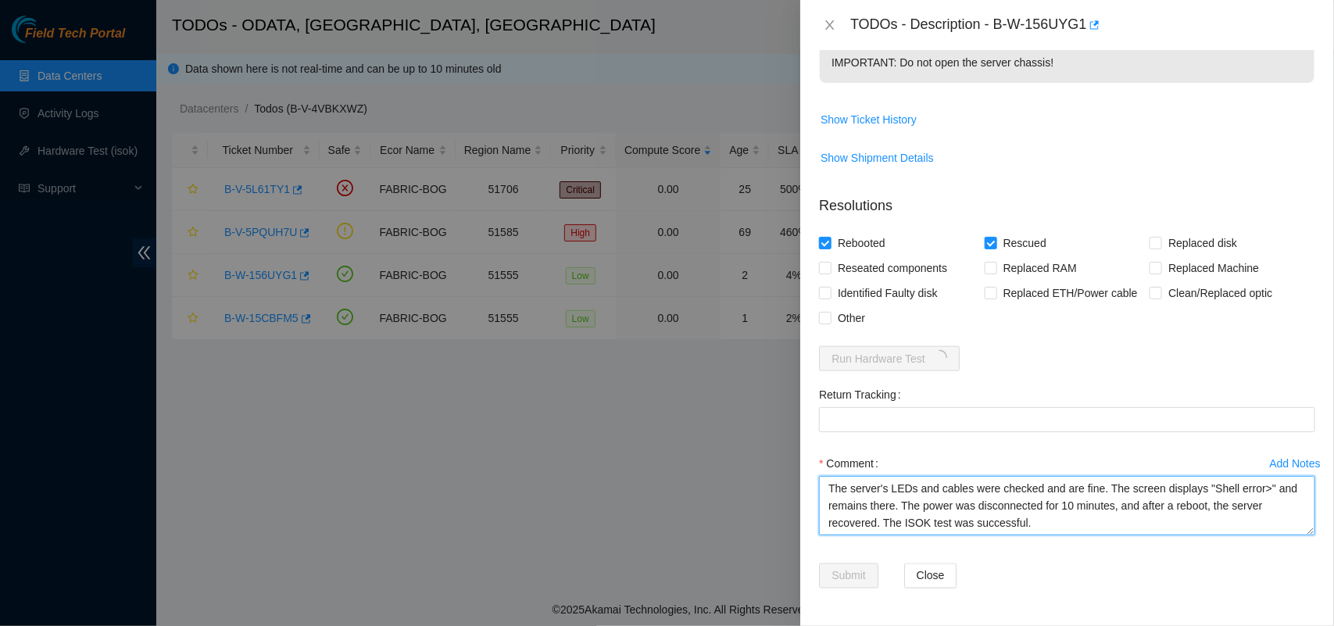
type textarea "The server's LEDs and cables were checked and are fine. The screen displays "Sh…"
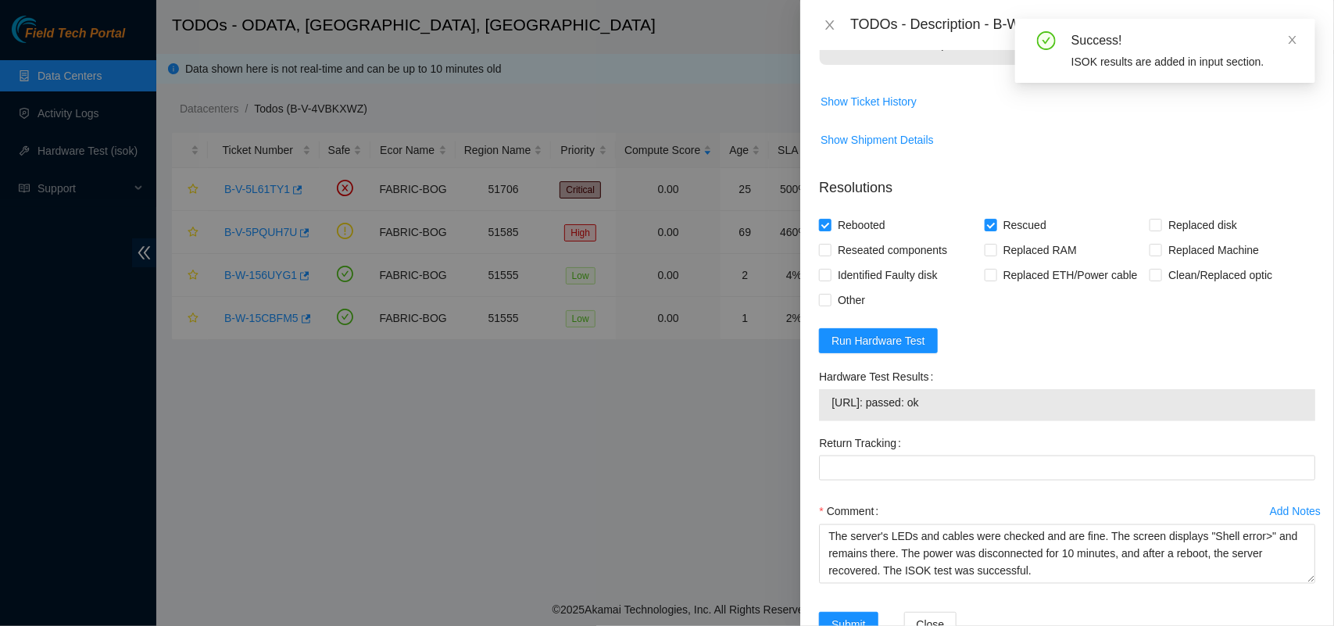
scroll to position [944, 0]
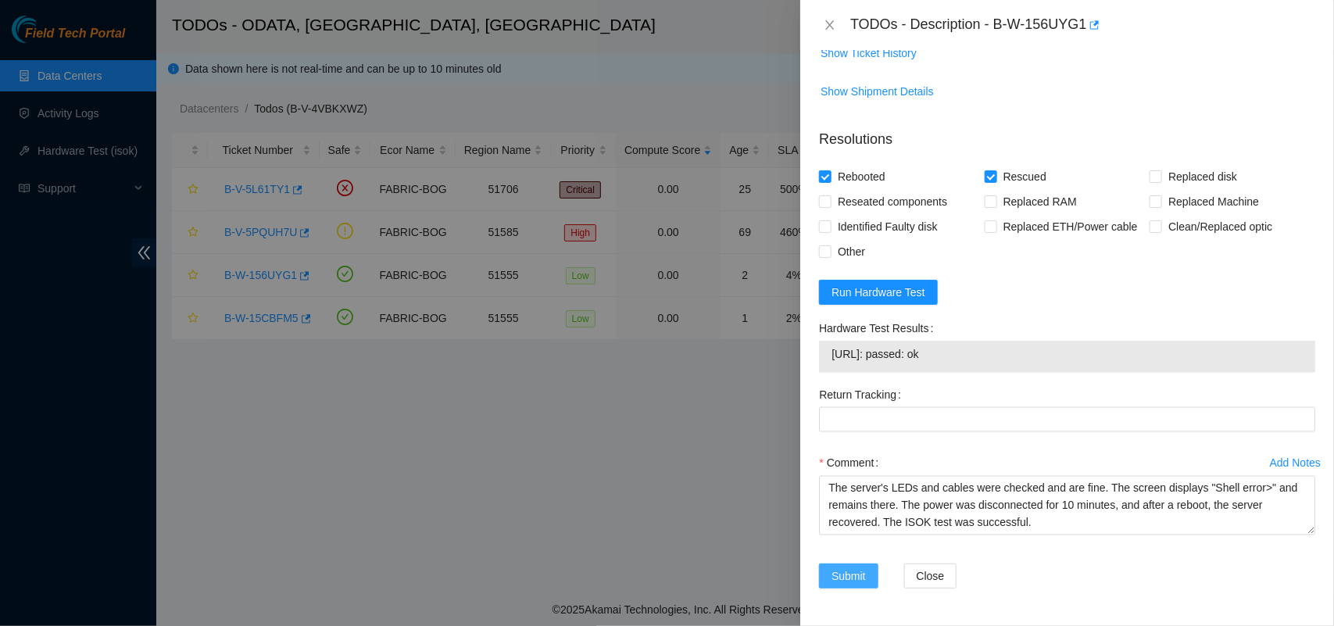
click at [845, 572] on span "Submit" at bounding box center [849, 576] width 34 height 17
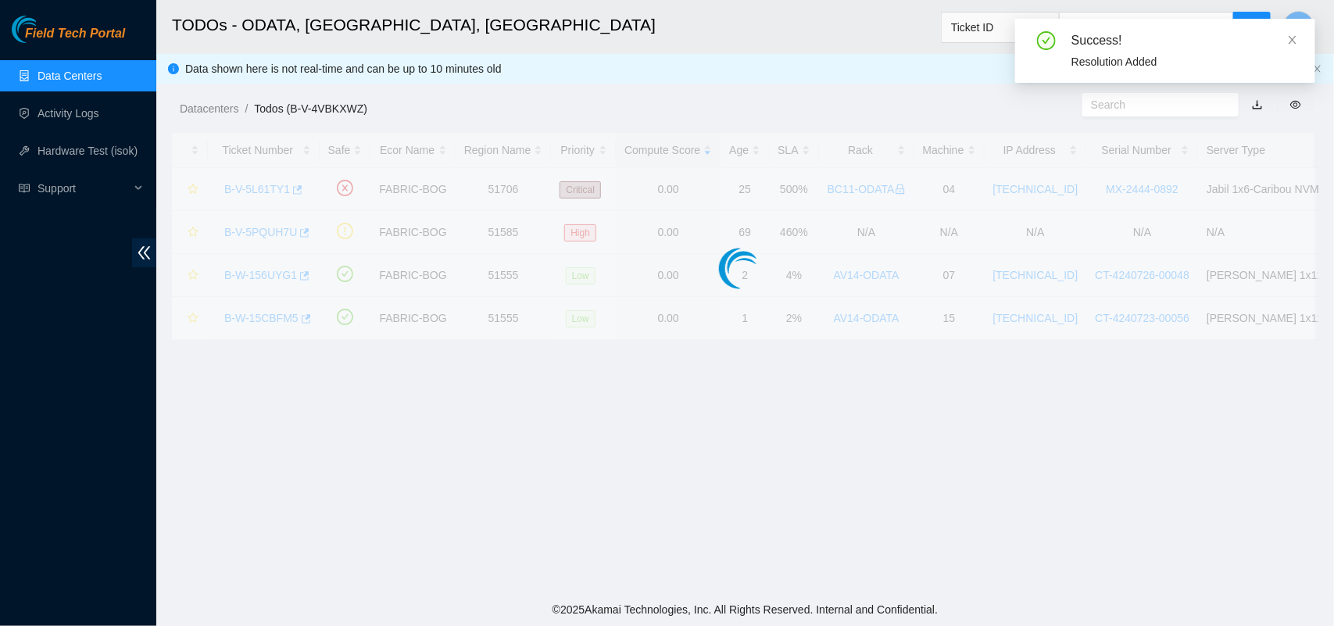
scroll to position [366, 0]
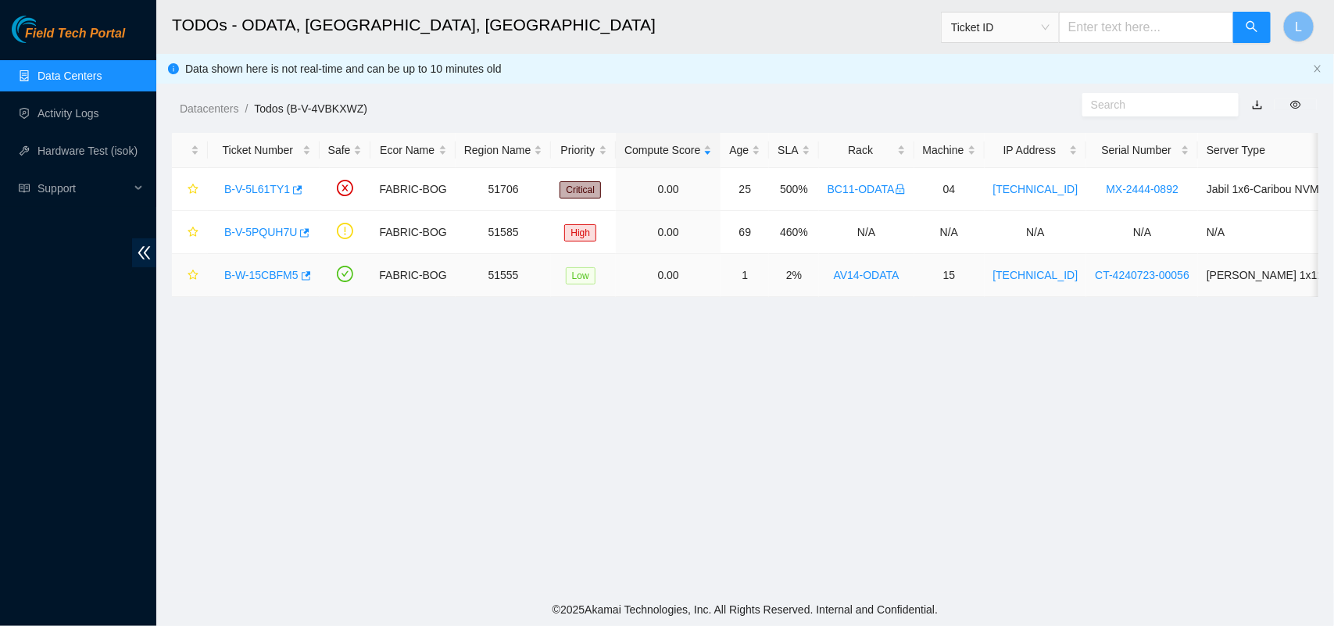
click at [267, 275] on link "B-W-15CBFM5" at bounding box center [261, 275] width 74 height 13
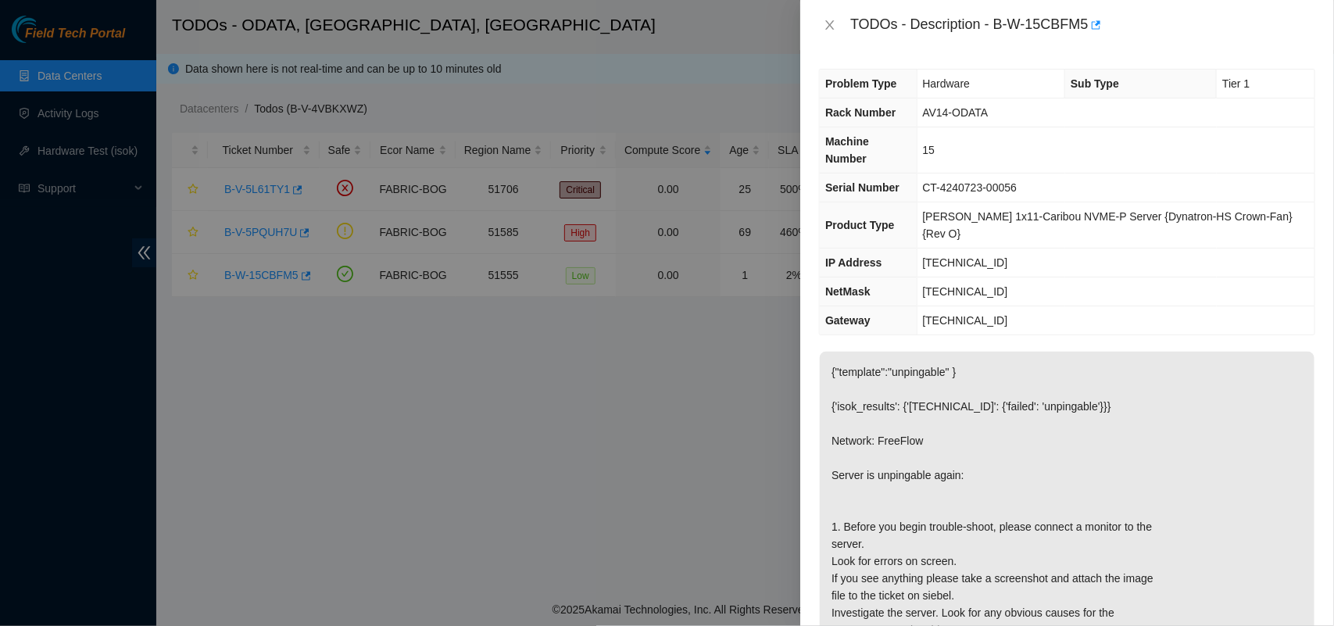
scroll to position [878, 0]
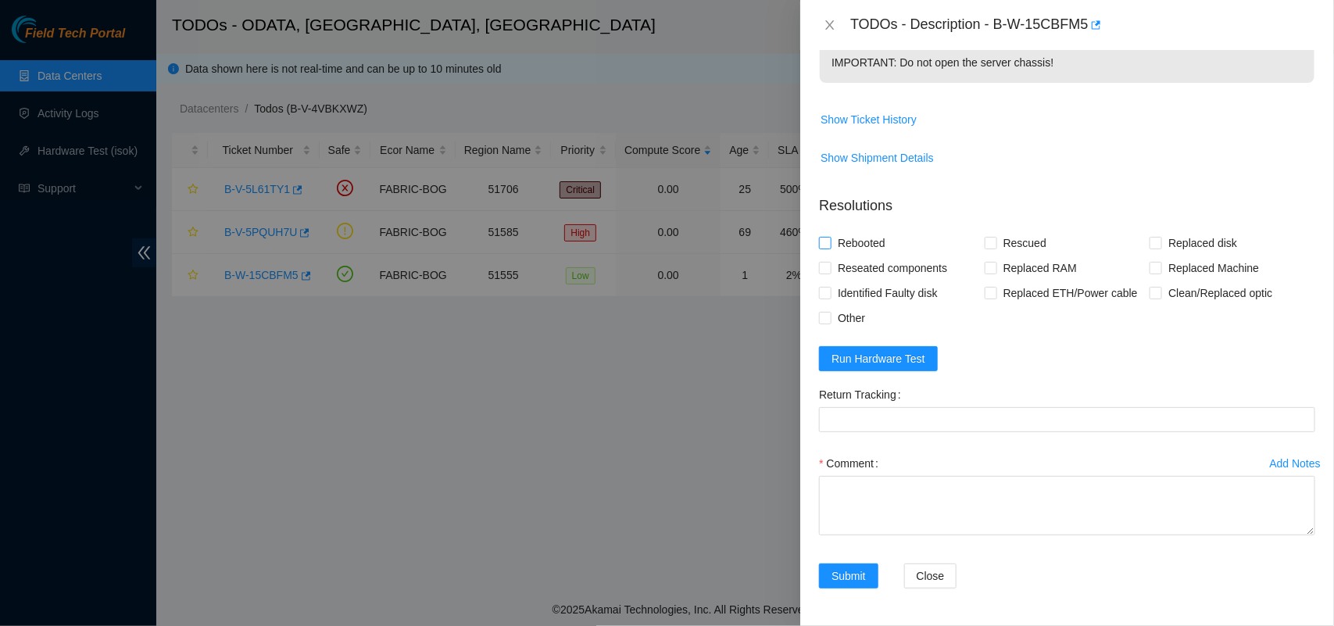
click at [822, 243] on input "Rebooted" at bounding box center [824, 242] width 11 height 11
checkbox input "true"
click at [987, 246] on input "Rescued" at bounding box center [990, 242] width 11 height 11
checkbox input "true"
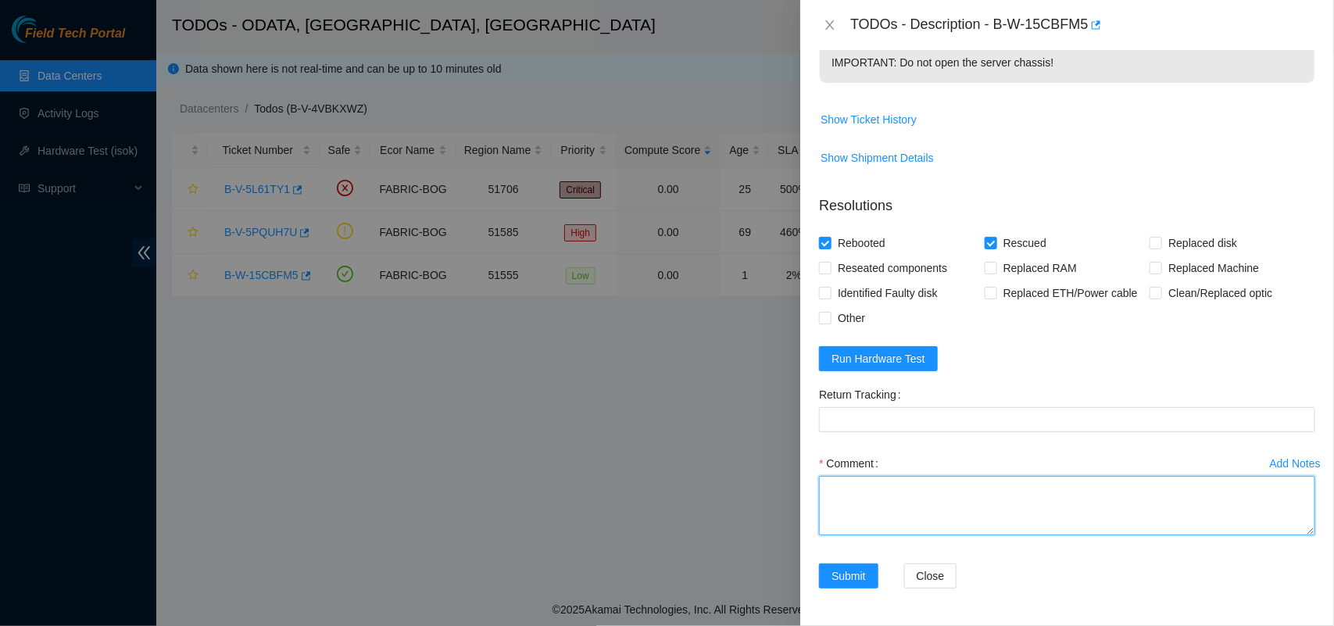
click at [897, 500] on textarea "Comment" at bounding box center [1067, 505] width 496 height 59
paste textarea "The server's LEDs and cables were checked and are fine. The screen displays "Sh…"
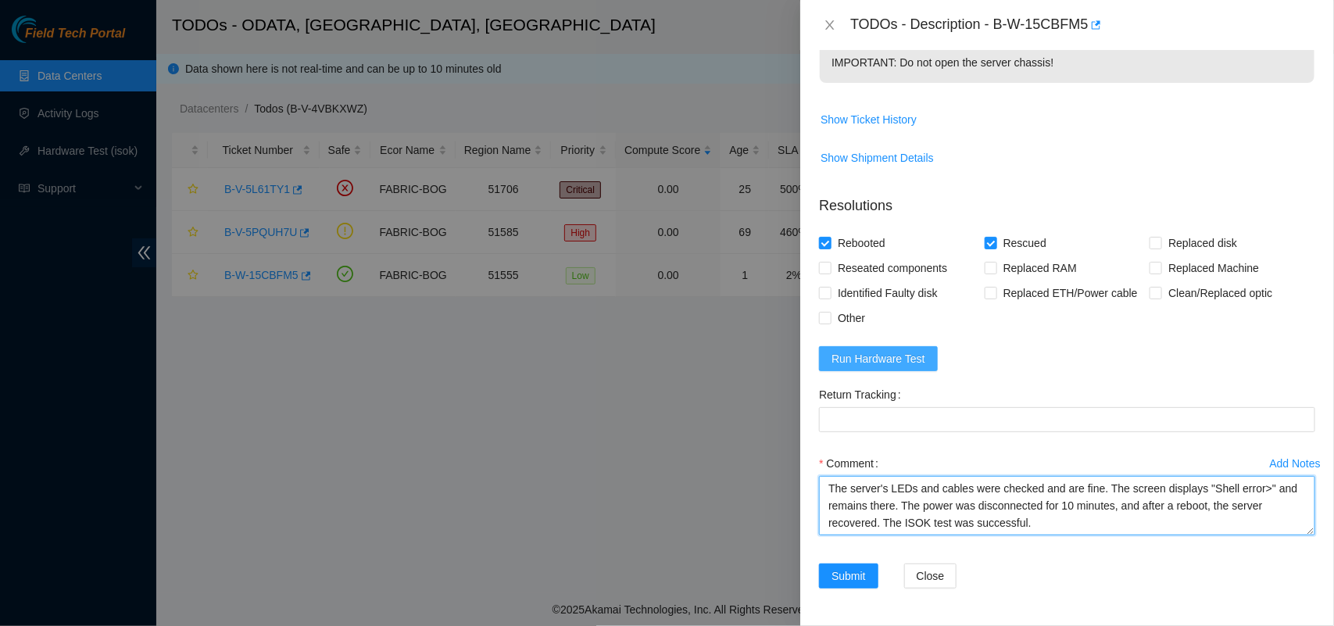
type textarea "The server's LEDs and cables were checked and are fine. The screen displays "Sh…"
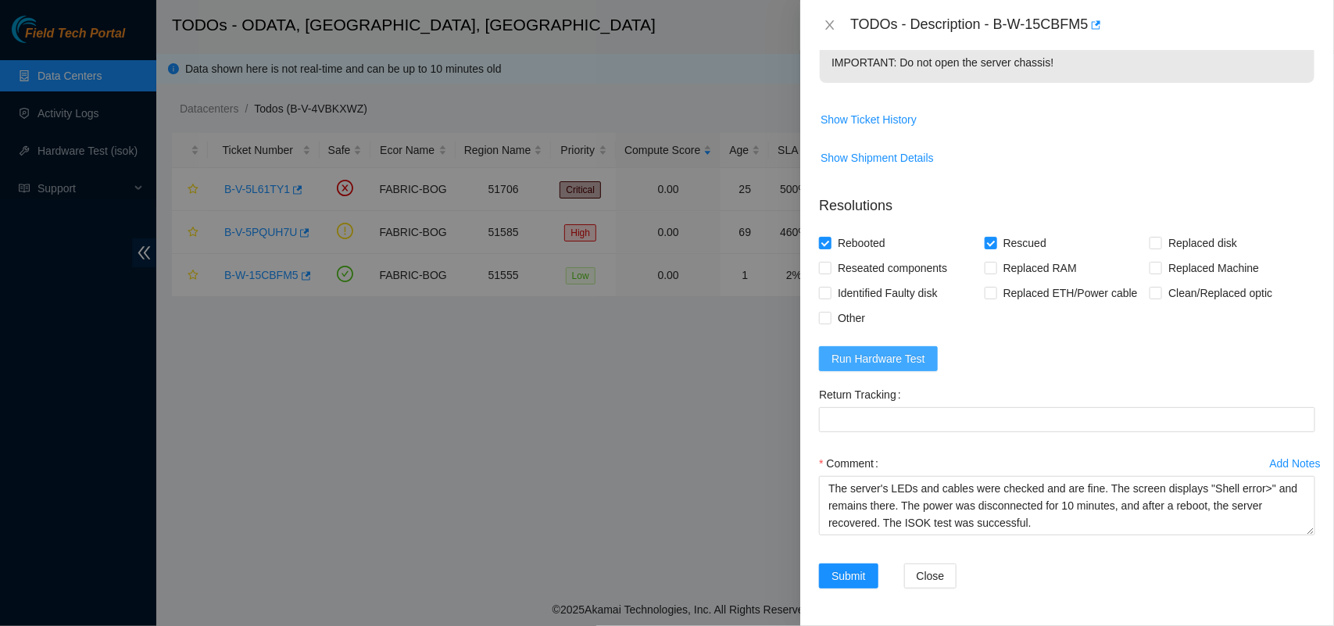
click at [868, 353] on span "Run Hardware Test" at bounding box center [879, 358] width 94 height 17
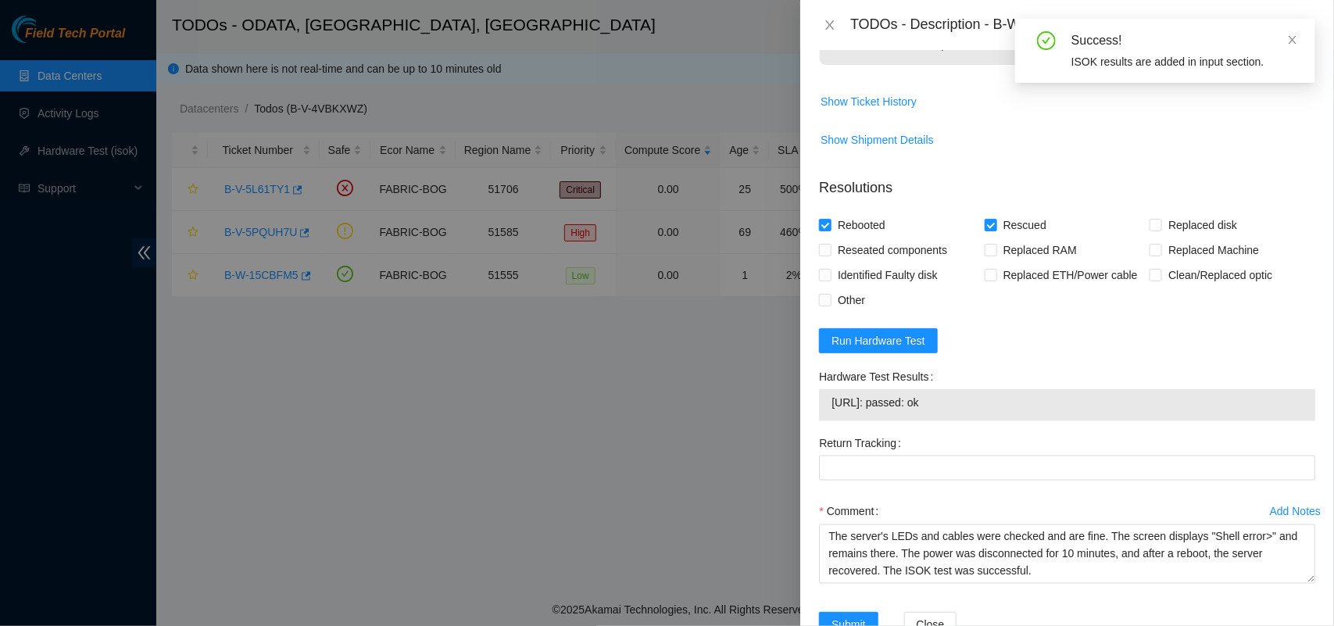
scroll to position [944, 0]
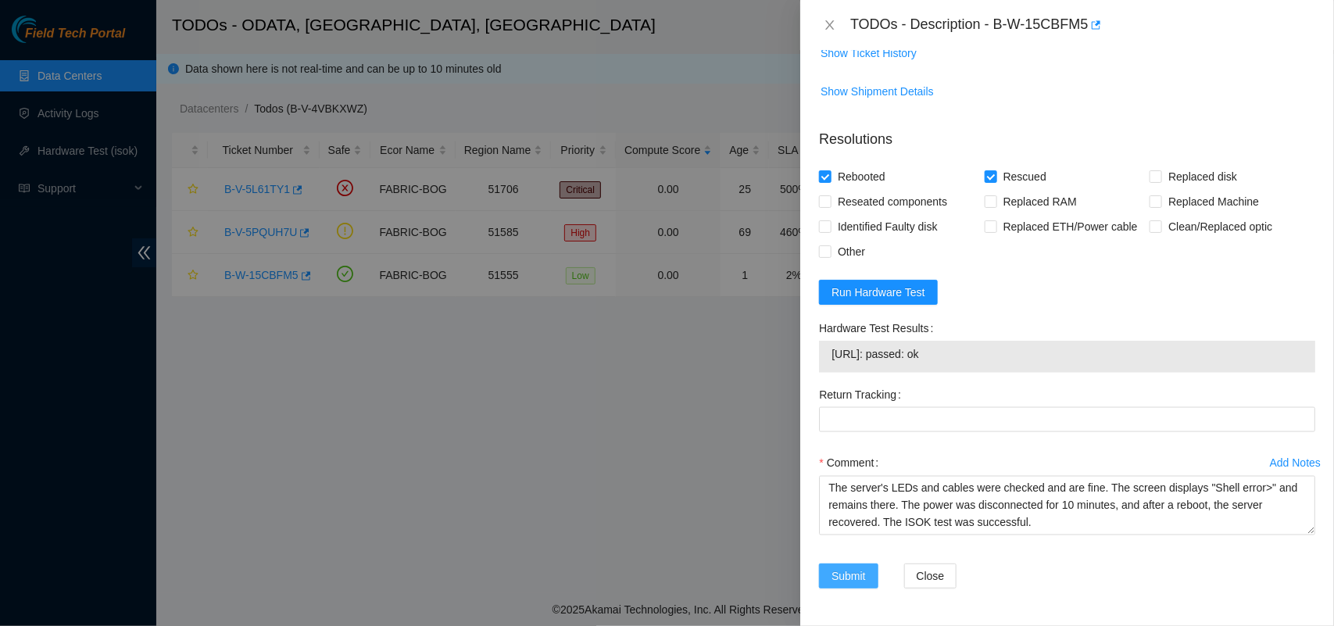
click at [847, 586] on button "Submit" at bounding box center [848, 576] width 59 height 25
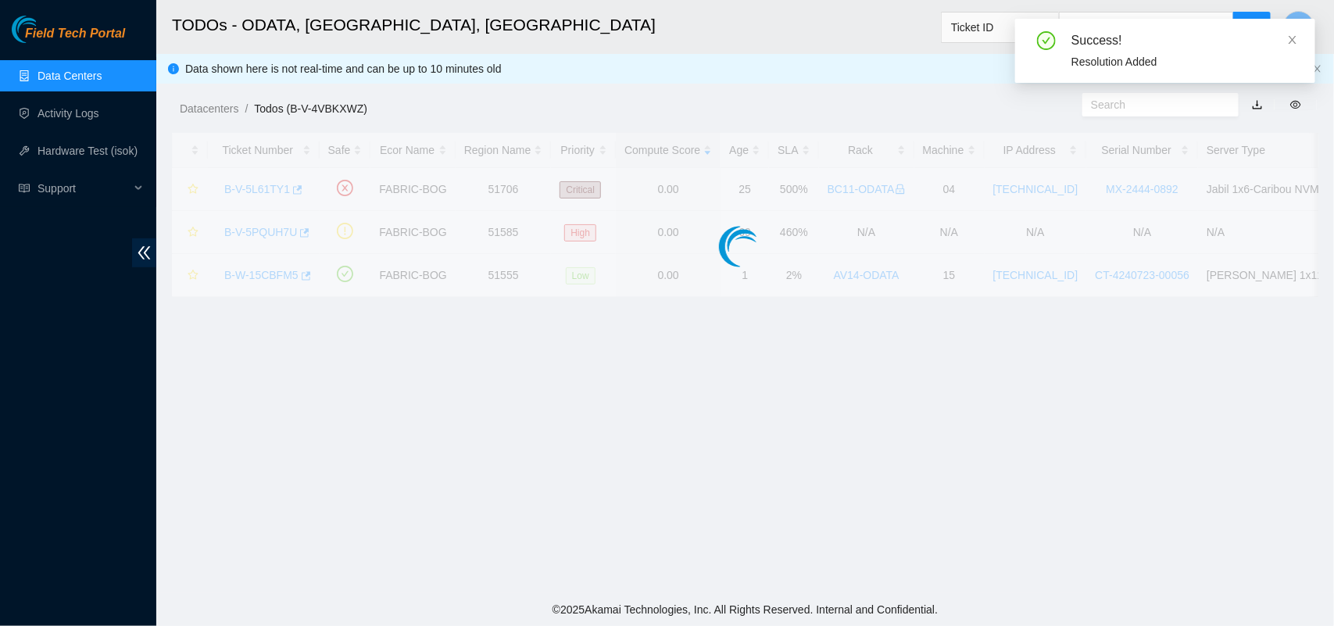
scroll to position [366, 0]
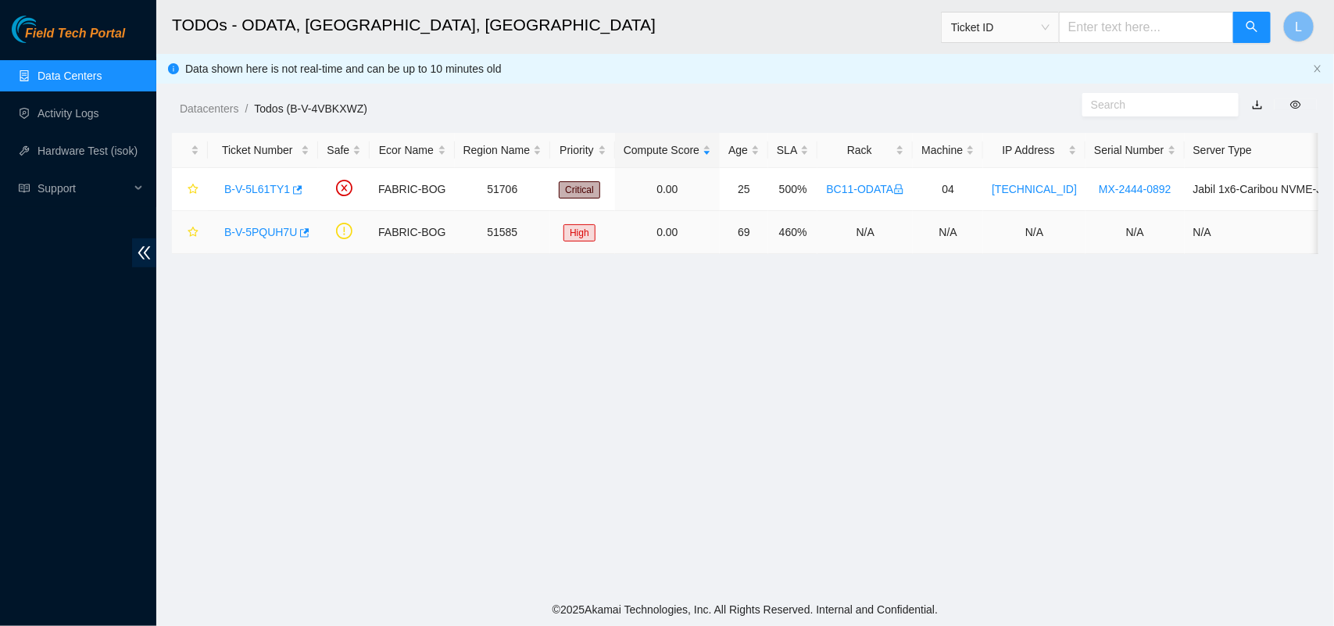
click at [267, 235] on link "B-V-5PQUH7U" at bounding box center [260, 232] width 73 height 13
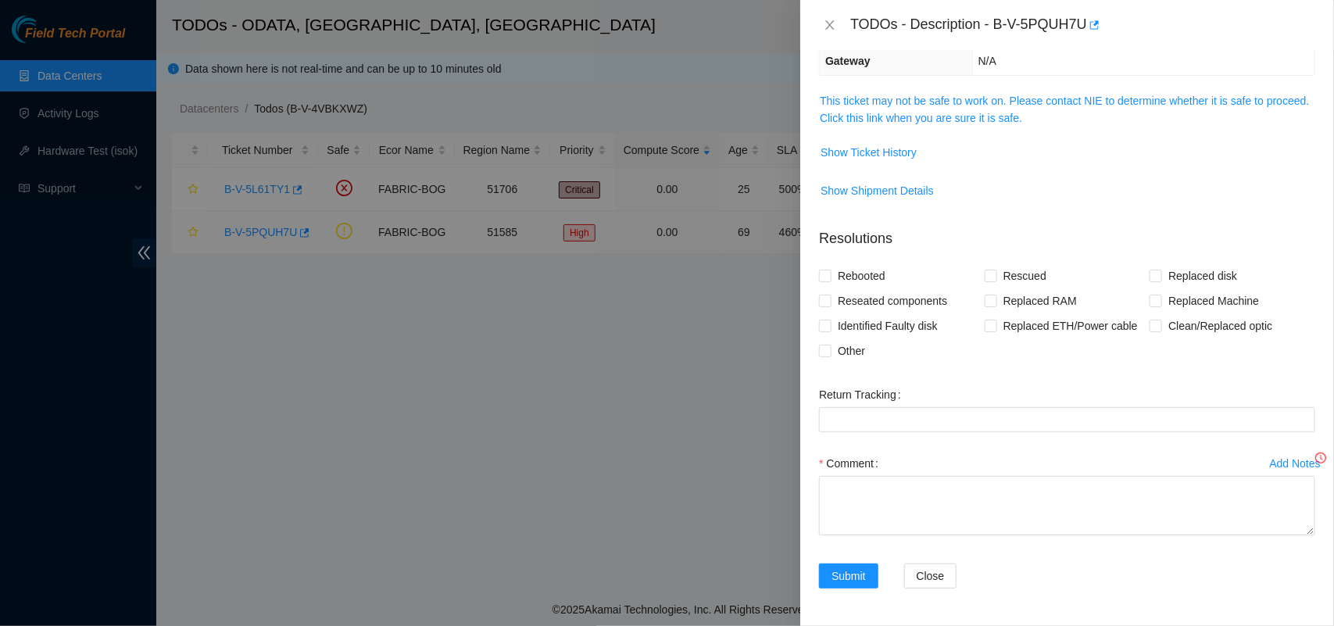
scroll to position [227, 0]
click at [930, 112] on link "This ticket may not be safe to work on. Please contact NIE to determine whether…" at bounding box center [1064, 110] width 489 height 30
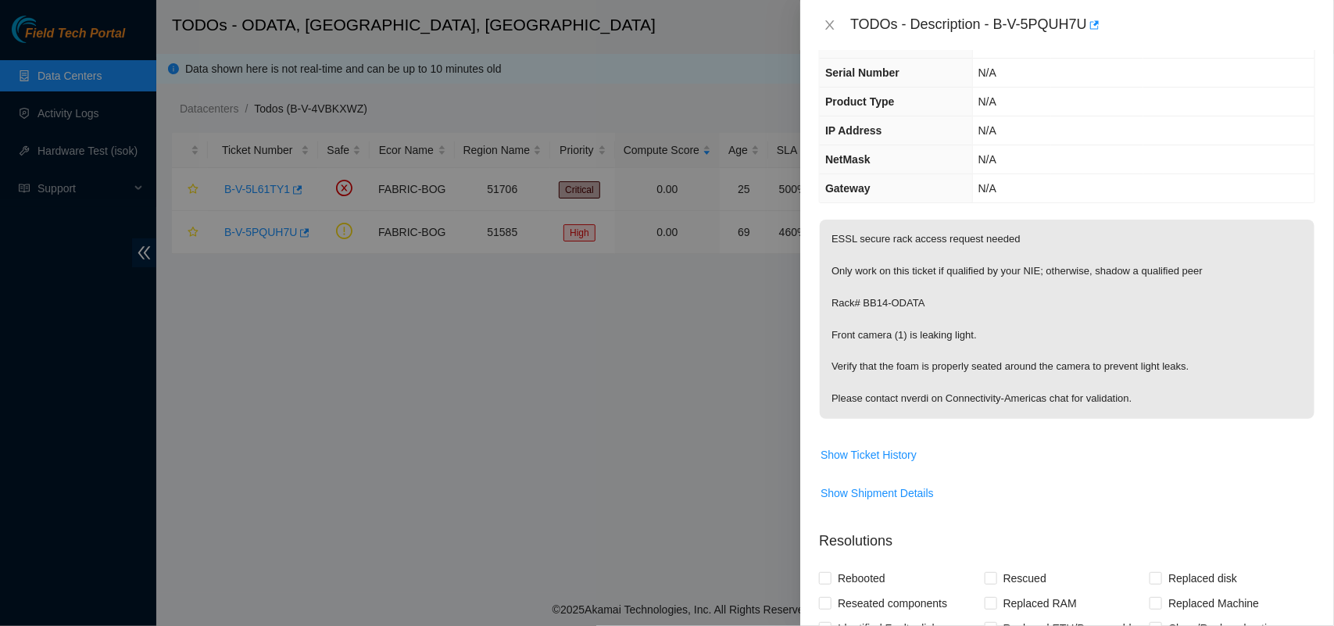
scroll to position [100, 0]
click at [831, 337] on p "ESSL secure rack access request needed Only work on this ticket if qualified by…" at bounding box center [1067, 316] width 495 height 199
